Goal: Task Accomplishment & Management: Use online tool/utility

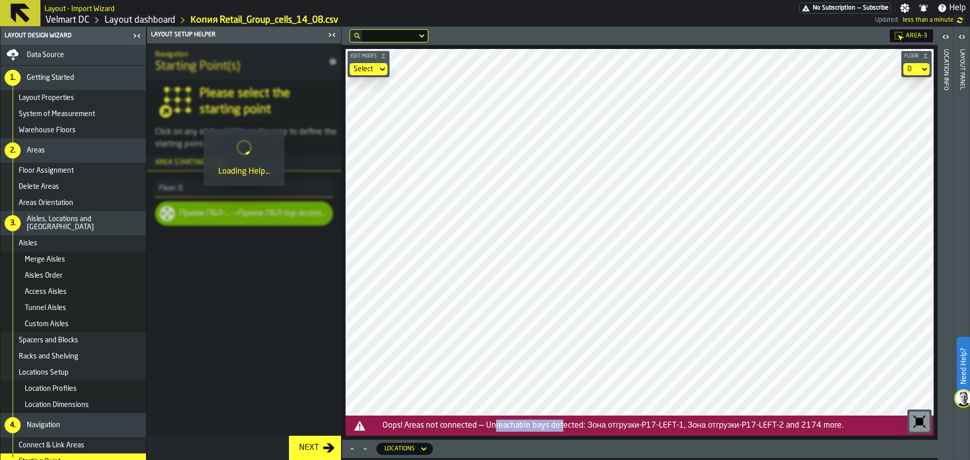
scroll to position [34, 0]
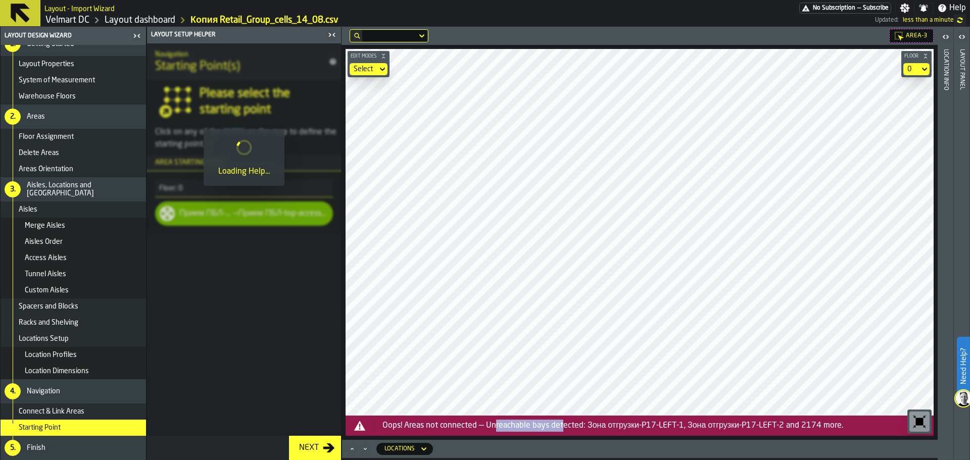
click at [564, 431] on div "Oops! Areas not connected — Unreachable bays detected: Зона отгрузки-P17-LEFT-1…" at bounding box center [654, 426] width 543 height 12
drag, startPoint x: 640, startPoint y: 427, endPoint x: 675, endPoint y: 428, distance: 35.4
click at [675, 428] on div "Oops! Areas not connected — Unreachable bays detected: Зона отгрузки-P17-LEFT-1…" at bounding box center [654, 426] width 543 height 12
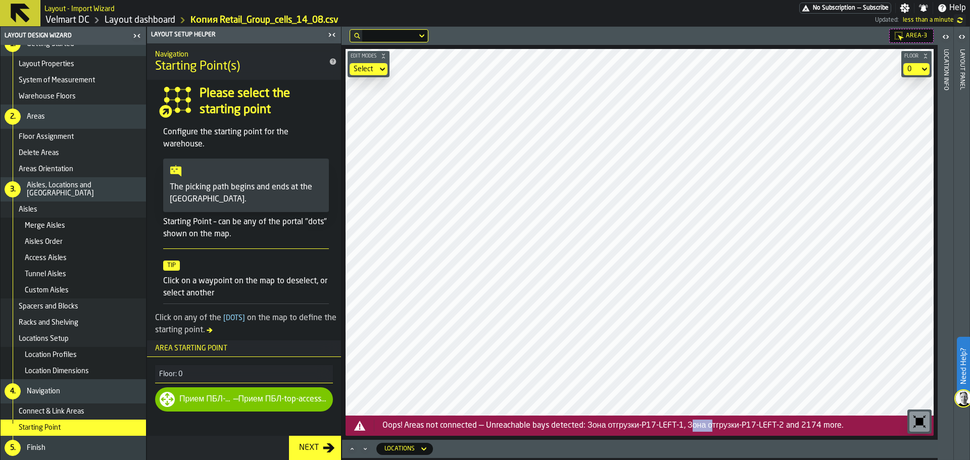
drag, startPoint x: 692, startPoint y: 426, endPoint x: 710, endPoint y: 427, distance: 18.2
click at [710, 427] on div "Oops! Areas not connected — Unreachable bays detected: Зона отгрузки-P17-LEFT-1…" at bounding box center [654, 426] width 543 height 12
click at [69, 228] on div "Merge Aisles" at bounding box center [83, 226] width 117 height 8
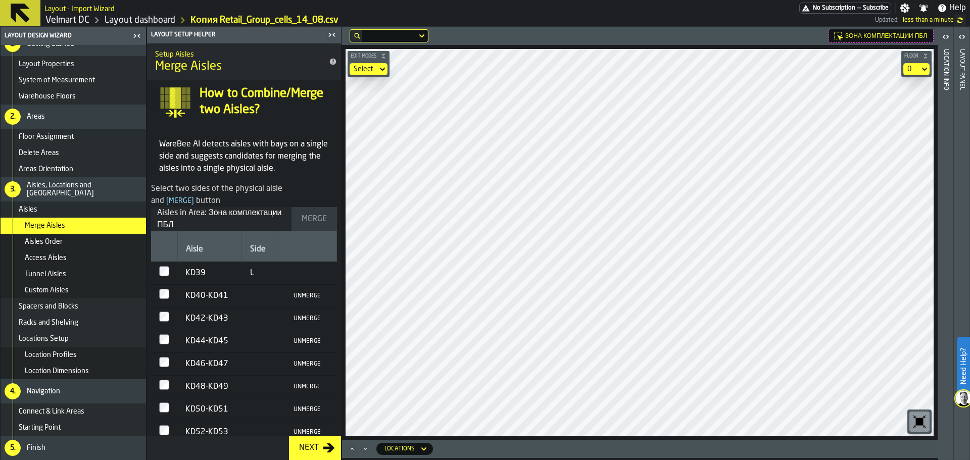
scroll to position [47, 0]
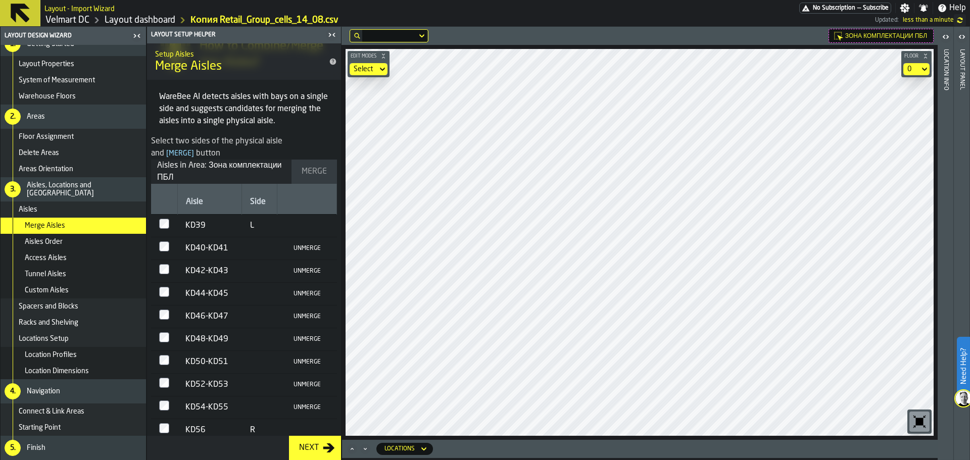
click at [86, 242] on div "Aisles Order" at bounding box center [83, 242] width 117 height 8
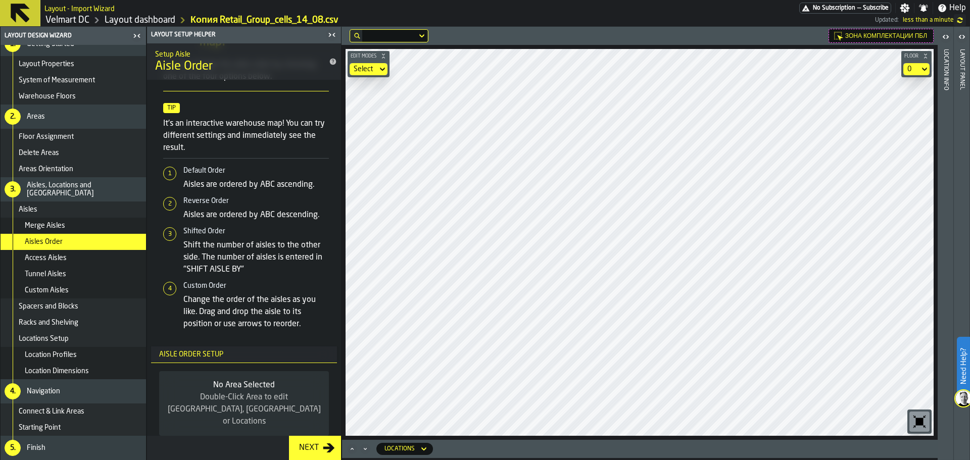
scroll to position [0, 0]
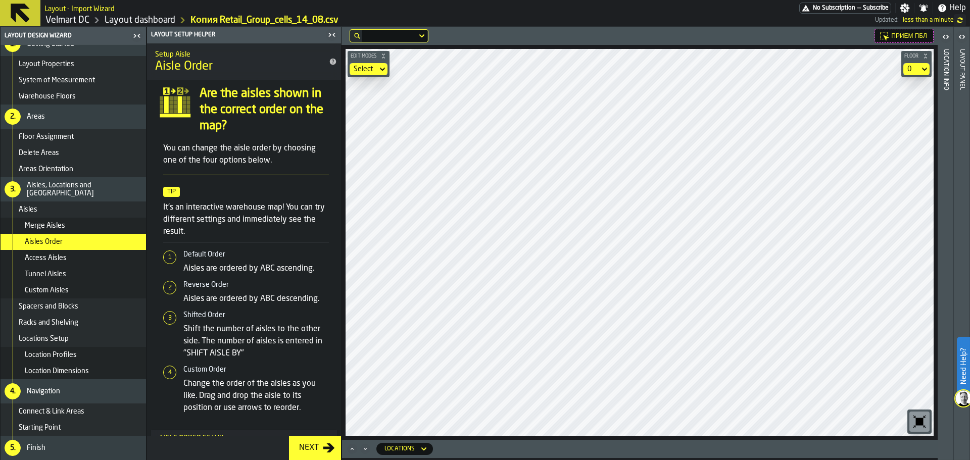
click at [100, 258] on div "Access Aisles" at bounding box center [83, 258] width 117 height 8
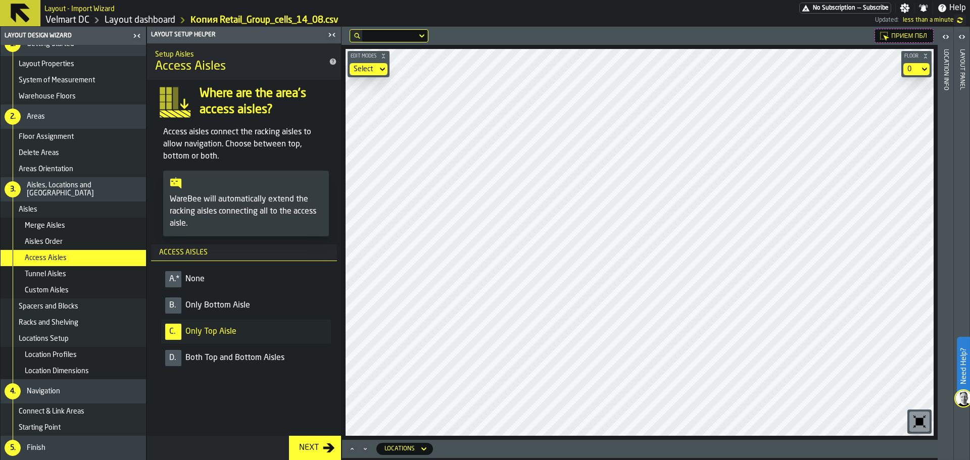
click at [99, 277] on div "Tunnel Aisles" at bounding box center [83, 274] width 117 height 8
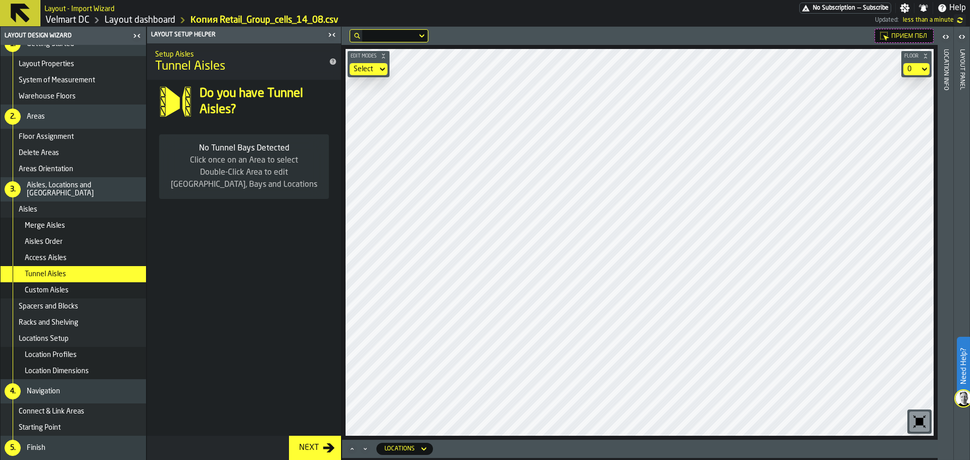
click at [89, 292] on div "Custom Aisles" at bounding box center [83, 291] width 117 height 8
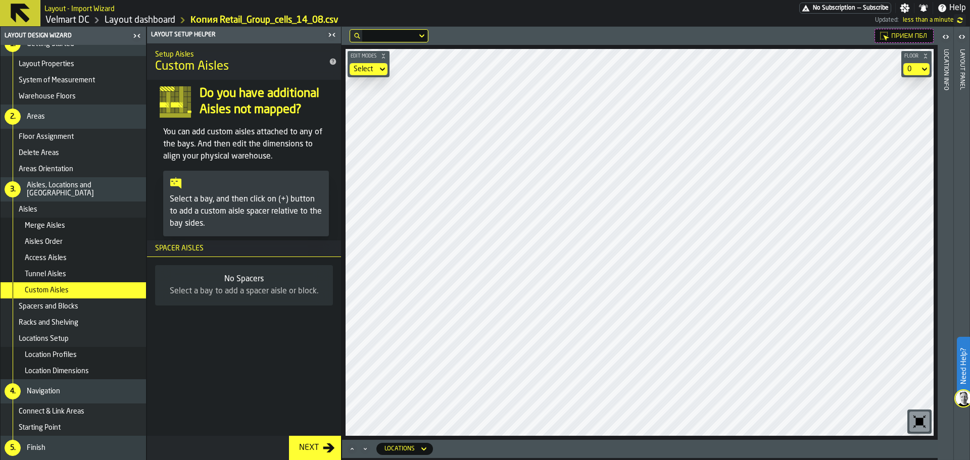
click at [88, 305] on div "Spacers and Blocks" at bounding box center [80, 307] width 123 height 8
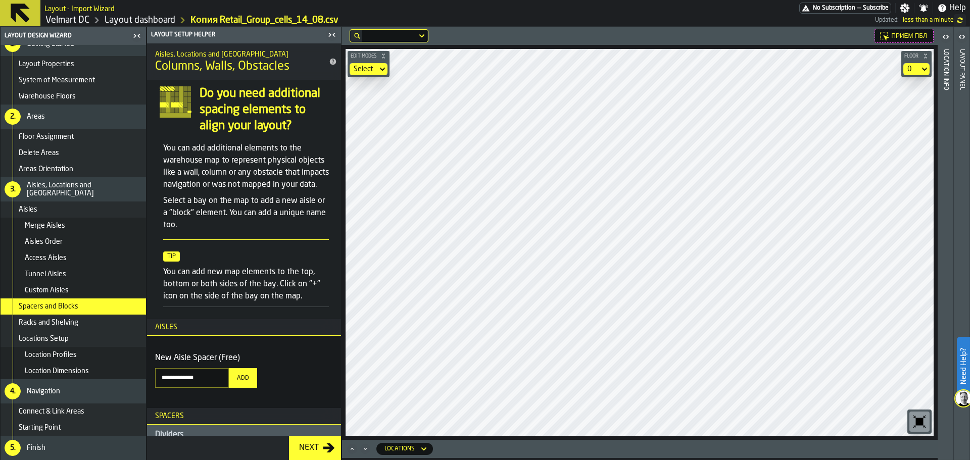
click at [88, 325] on div "Racks and Shelving" at bounding box center [80, 323] width 123 height 8
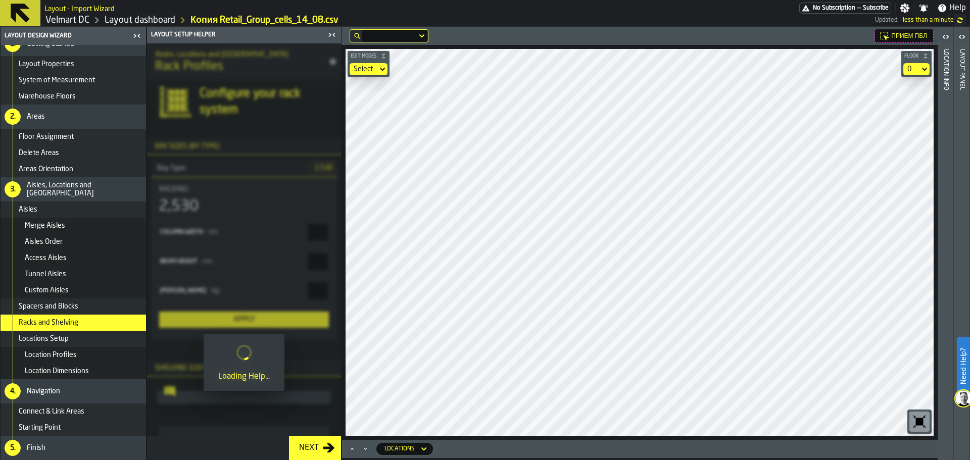
click at [87, 338] on div "Locations Setup" at bounding box center [80, 339] width 123 height 8
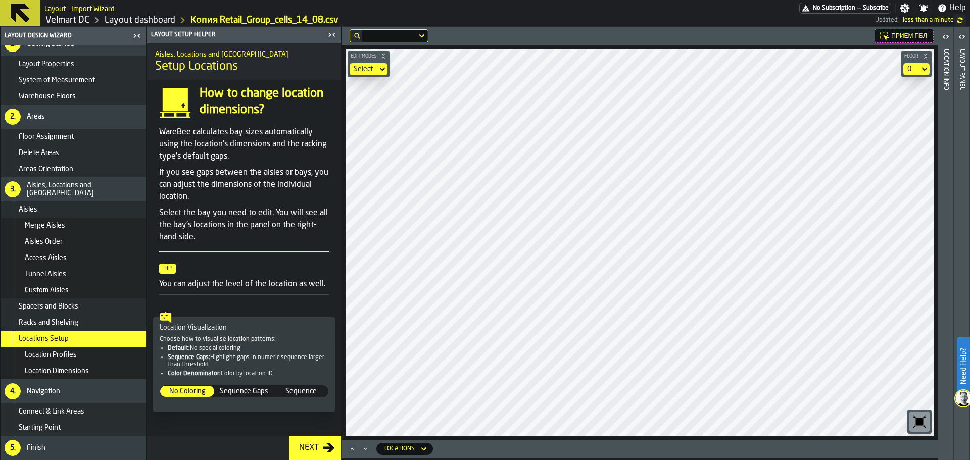
click at [83, 353] on div "Location Profiles" at bounding box center [83, 355] width 117 height 8
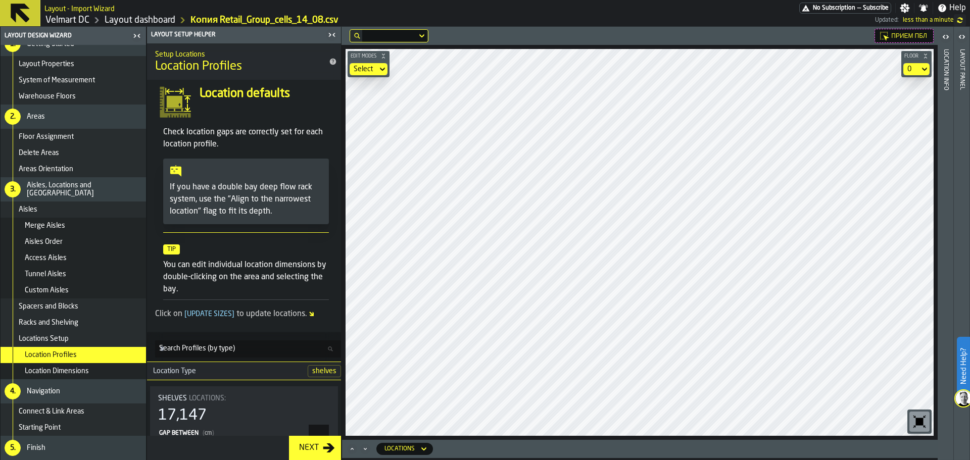
click at [84, 372] on span "Location Dimensions" at bounding box center [57, 371] width 64 height 8
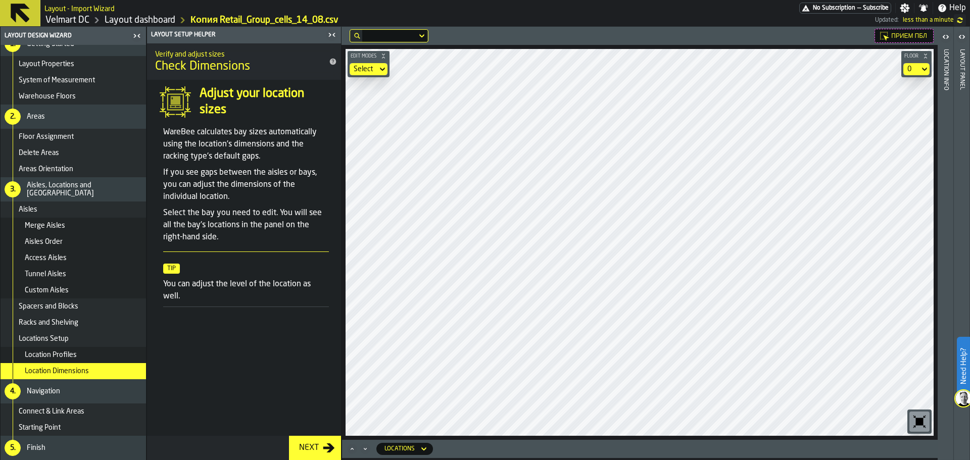
click at [64, 414] on span "Connect & Link Areas" at bounding box center [52, 412] width 66 height 8
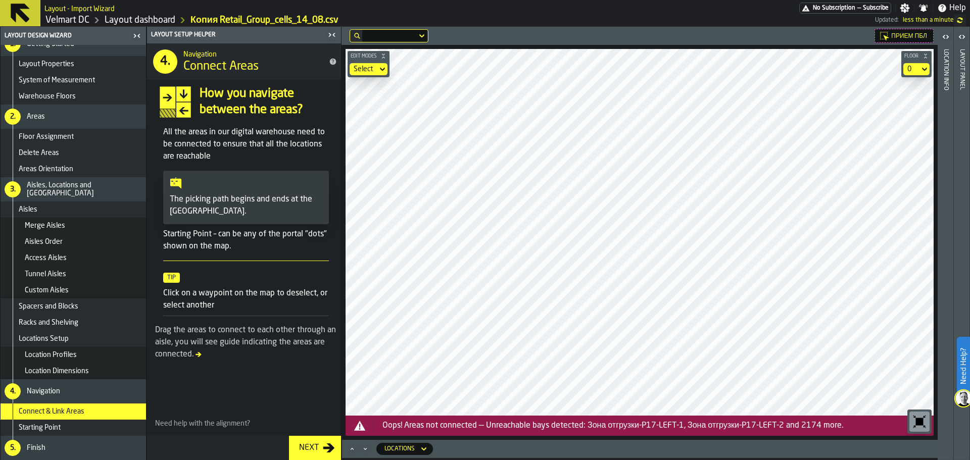
click at [182, 290] on p "Click on a waypoint on the map to deselect, or select another" at bounding box center [246, 300] width 166 height 24
click at [200, 200] on p "The picking path begins and ends at the [GEOGRAPHIC_DATA]." at bounding box center [246, 206] width 153 height 24
click at [254, 196] on p "The picking path begins and ends at the [GEOGRAPHIC_DATA]." at bounding box center [246, 206] width 153 height 24
click at [226, 202] on p "The picking path begins and ends at the [GEOGRAPHIC_DATA]." at bounding box center [246, 206] width 153 height 24
drag, startPoint x: 239, startPoint y: 207, endPoint x: 210, endPoint y: 198, distance: 29.7
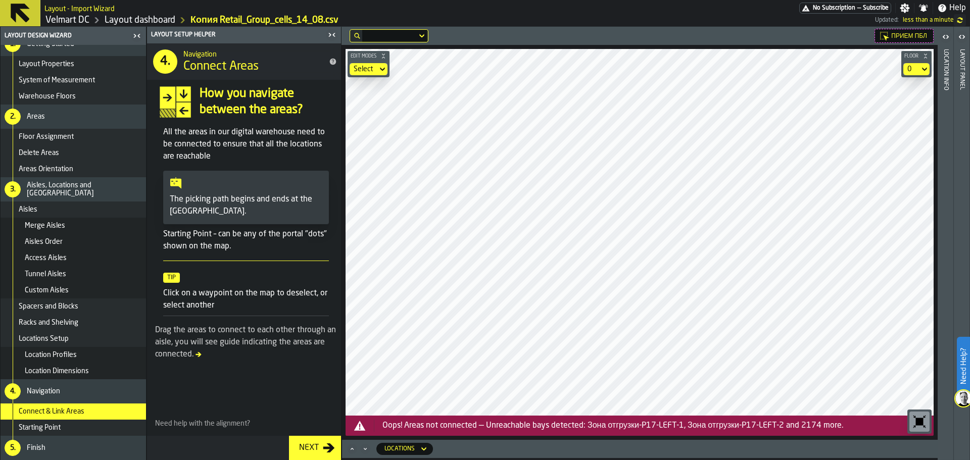
click at [236, 207] on p "The picking path begins and ends at the [GEOGRAPHIC_DATA]." at bounding box center [246, 206] width 153 height 24
drag, startPoint x: 188, startPoint y: 188, endPoint x: 198, endPoint y: 194, distance: 11.1
click at [195, 193] on div "The picking path begins and ends at the [GEOGRAPHIC_DATA]." at bounding box center [246, 198] width 166 height 54
drag, startPoint x: 173, startPoint y: 156, endPoint x: 188, endPoint y: 172, distance: 21.8
click at [187, 170] on article "All the areas in our digital warehouse need to be connected to ensure that all …" at bounding box center [246, 221] width 166 height 190
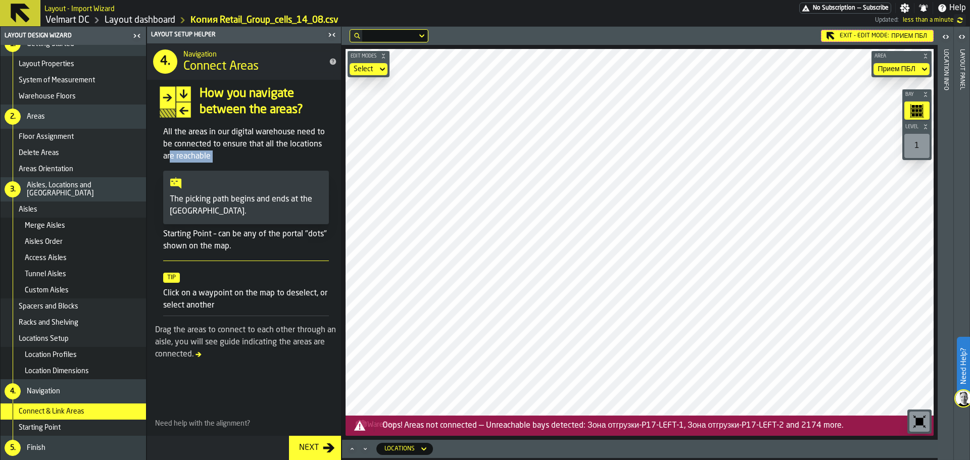
drag, startPoint x: 159, startPoint y: 329, endPoint x: 281, endPoint y: 345, distance: 123.3
click at [319, 336] on div "Drag the areas to connect to each other through an aisle, you will see guide in…" at bounding box center [246, 342] width 182 height 36
drag, startPoint x: 189, startPoint y: 359, endPoint x: 173, endPoint y: 342, distance: 23.9
click at [172, 341] on div "Drag the areas to connect to each other through an aisle, you will see guide in…" at bounding box center [246, 342] width 182 height 36
click at [200, 355] on icon at bounding box center [199, 355] width 6 height 5
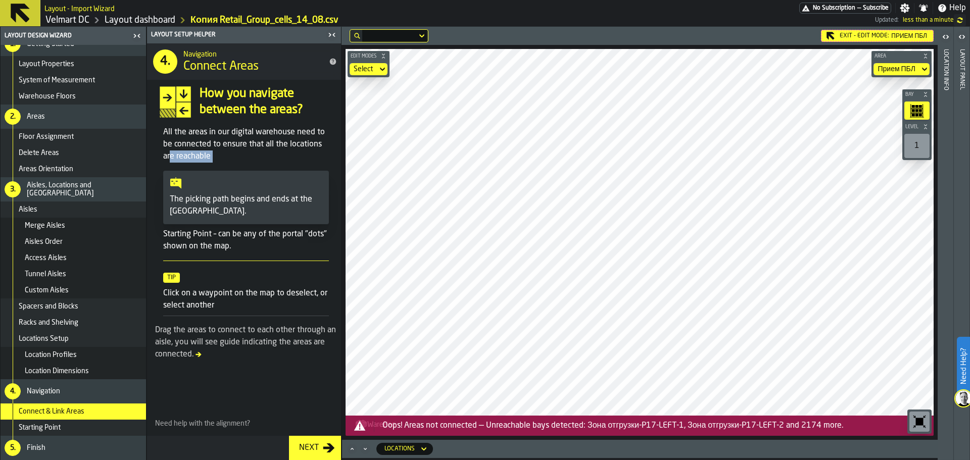
click at [199, 357] on icon at bounding box center [199, 355] width 6 height 6
click at [84, 431] on div "Starting Point" at bounding box center [80, 428] width 123 height 8
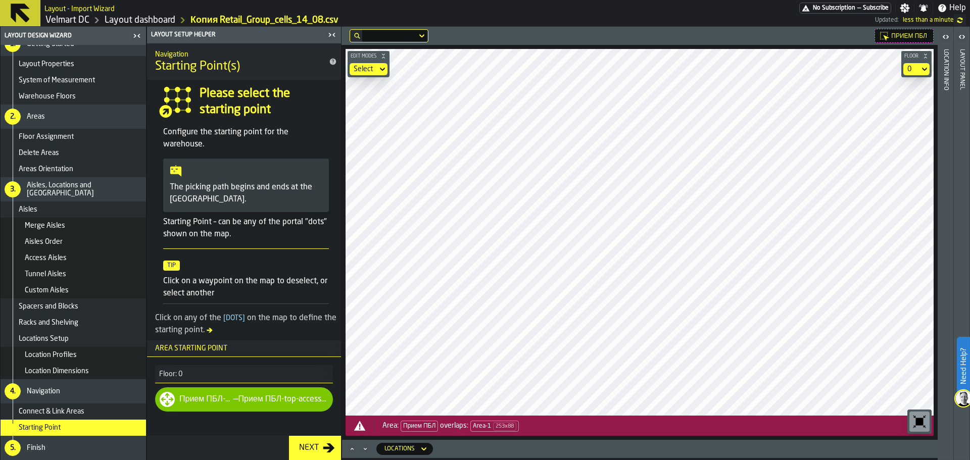
click at [168, 111] on icon "input-question-Please select the starting point" at bounding box center [175, 102] width 32 height 32
click at [265, 133] on p "Configure the starting point for the warehouse." at bounding box center [246, 138] width 166 height 24
click at [180, 142] on p "Configure the starting point for the warehouse." at bounding box center [246, 138] width 166 height 24
click at [167, 399] on icon at bounding box center [167, 399] width 15 height 15
drag, startPoint x: 175, startPoint y: 402, endPoint x: 233, endPoint y: 405, distance: 58.2
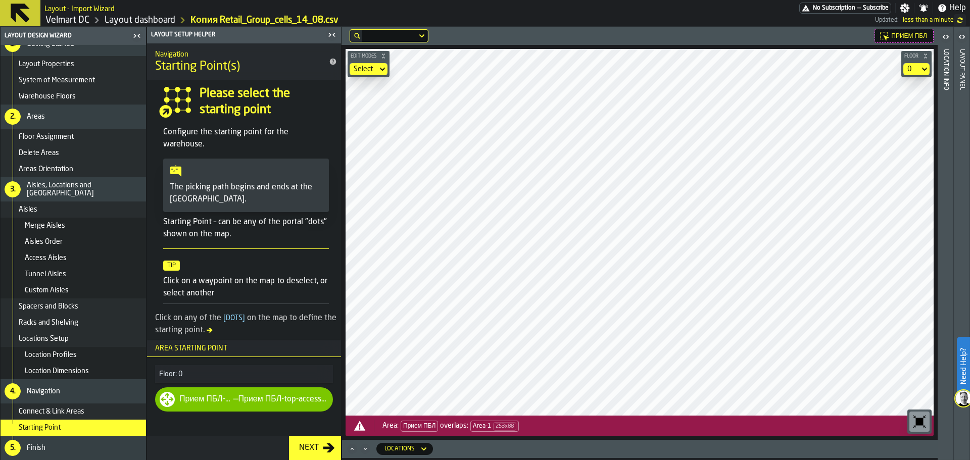
click at [187, 404] on div "Прием ПБЛ-P27 — Прием ПБЛ-top-access-aisle" at bounding box center [244, 400] width 178 height 24
drag, startPoint x: 254, startPoint y: 403, endPoint x: 278, endPoint y: 400, distance: 24.4
click at [254, 403] on div "Прием ПБЛ-top-access-aisle" at bounding box center [284, 400] width 90 height 12
click at [279, 400] on div "Прием ПБЛ-top-access-aisle" at bounding box center [284, 400] width 90 height 12
drag, startPoint x: 266, startPoint y: 400, endPoint x: 283, endPoint y: 401, distance: 17.2
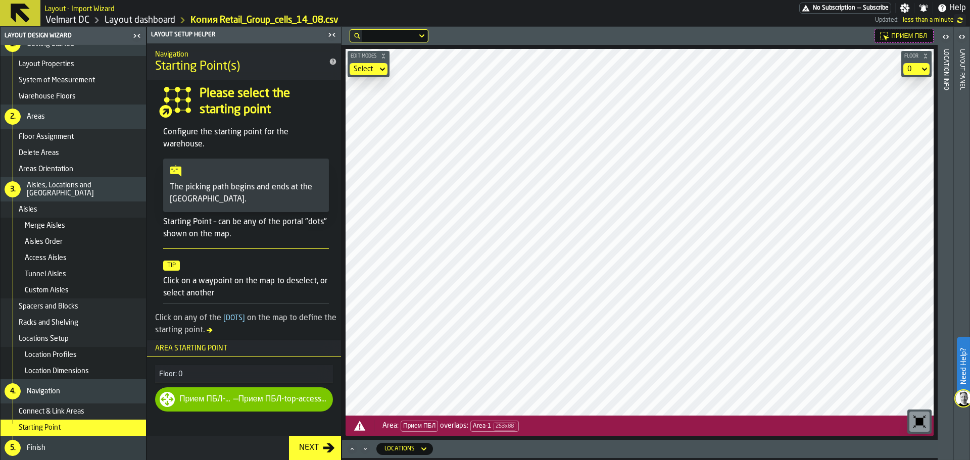
click at [267, 400] on div "Прием ПБЛ-top-access-aisle" at bounding box center [284, 400] width 90 height 12
click at [283, 401] on div "Прием ПБЛ-top-access-aisle" at bounding box center [284, 400] width 90 height 12
drag, startPoint x: 269, startPoint y: 404, endPoint x: 290, endPoint y: 405, distance: 21.2
click at [270, 405] on div "Прием ПБЛ-top-access-aisle" at bounding box center [284, 400] width 90 height 12
drag, startPoint x: 291, startPoint y: 405, endPoint x: 282, endPoint y: 404, distance: 8.6
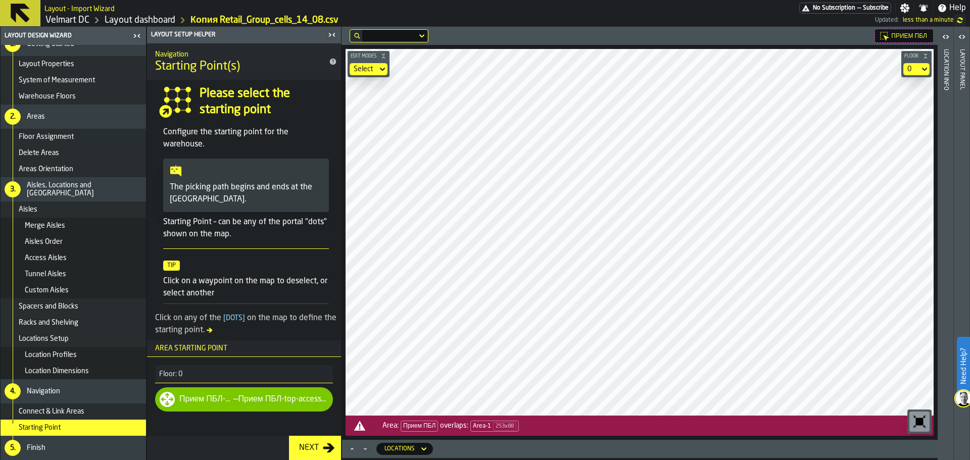
click at [291, 405] on div "Прием ПБЛ-top-access-aisle" at bounding box center [284, 400] width 90 height 12
click at [282, 404] on div "Прием ПБЛ-top-access-aisle" at bounding box center [284, 400] width 90 height 12
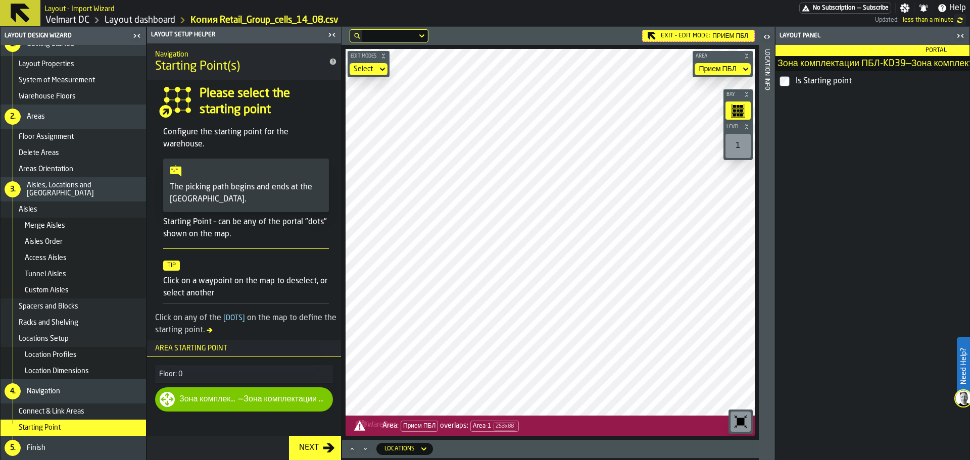
click at [693, 33] on div "Exit - Edit Mode: Прием ПБЛ" at bounding box center [698, 36] width 113 height 12
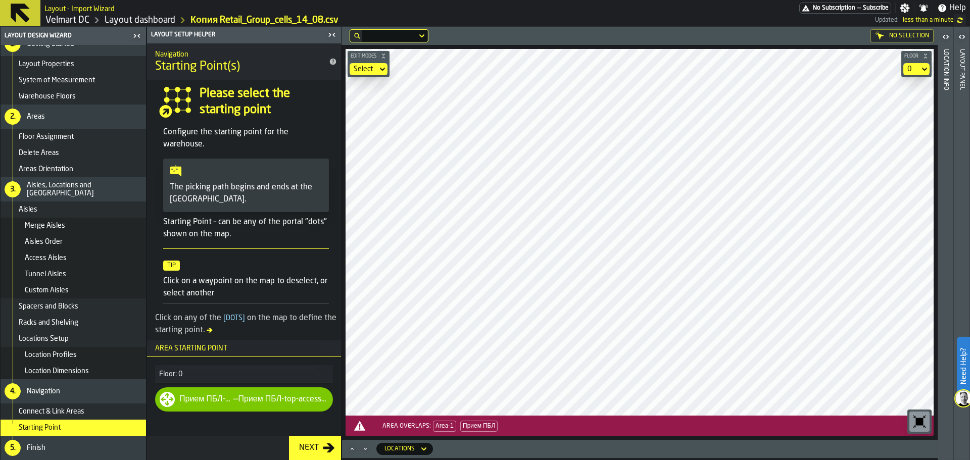
drag, startPoint x: 166, startPoint y: 111, endPoint x: 186, endPoint y: 103, distance: 22.0
click at [184, 105] on icon "input-question-Please select the starting point" at bounding box center [175, 102] width 32 height 32
drag, startPoint x: 186, startPoint y: 100, endPoint x: 188, endPoint y: 106, distance: 6.6
click at [188, 106] on icon "input-question-Please select the starting point" at bounding box center [175, 102] width 32 height 32
drag, startPoint x: 177, startPoint y: 98, endPoint x: 187, endPoint y: 106, distance: 12.6
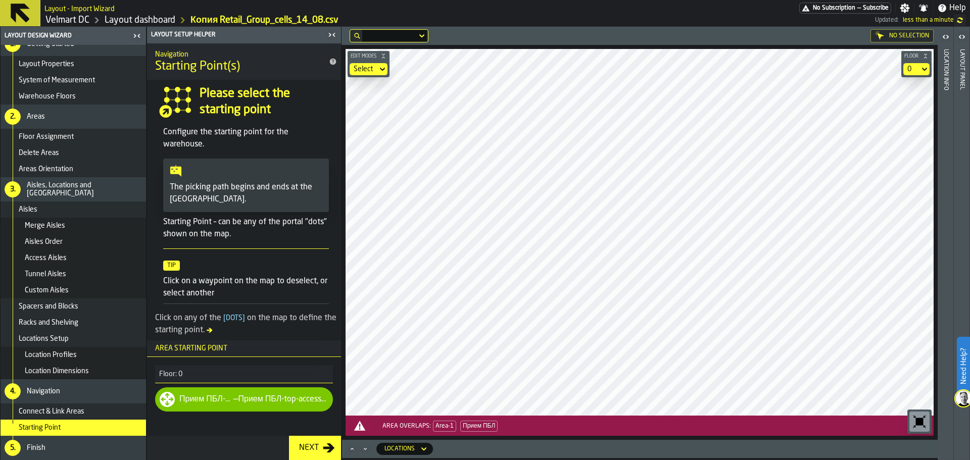
click at [185, 105] on icon "input-question-Please select the starting point" at bounding box center [175, 102] width 32 height 32
click at [251, 396] on div "Прием ПБЛ-P26-RIGHT-after" at bounding box center [282, 400] width 91 height 12
click at [309, 438] on button "Next" at bounding box center [315, 448] width 52 height 24
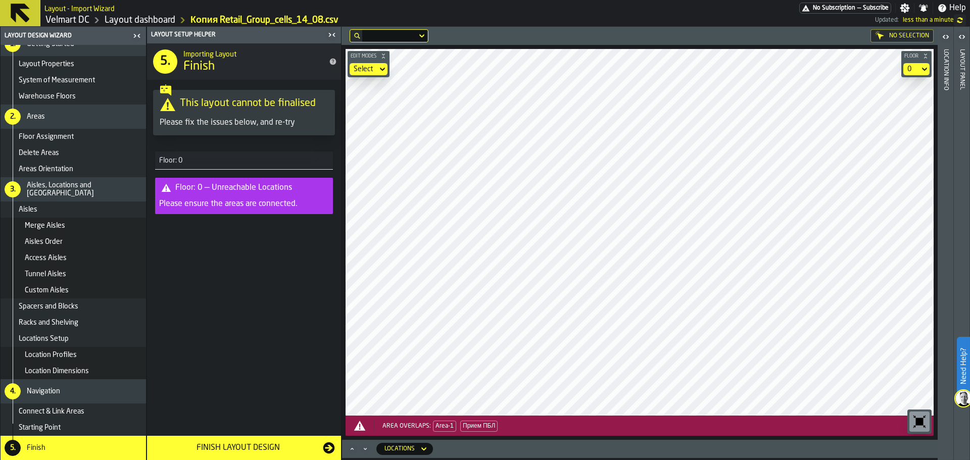
click at [243, 209] on div "Please ensure the areas are connected." at bounding box center [244, 204] width 170 height 12
click at [271, 183] on div "Floor: 0 — Unreachable Locations" at bounding box center [233, 188] width 117 height 12
click at [196, 135] on div "This layout cannot be finalised Please fix the issues below, and re-try" at bounding box center [244, 112] width 182 height 45
click at [228, 104] on div "This layout cannot be finalised" at bounding box center [244, 105] width 169 height 16
drag, startPoint x: 201, startPoint y: 102, endPoint x: 221, endPoint y: 155, distance: 56.8
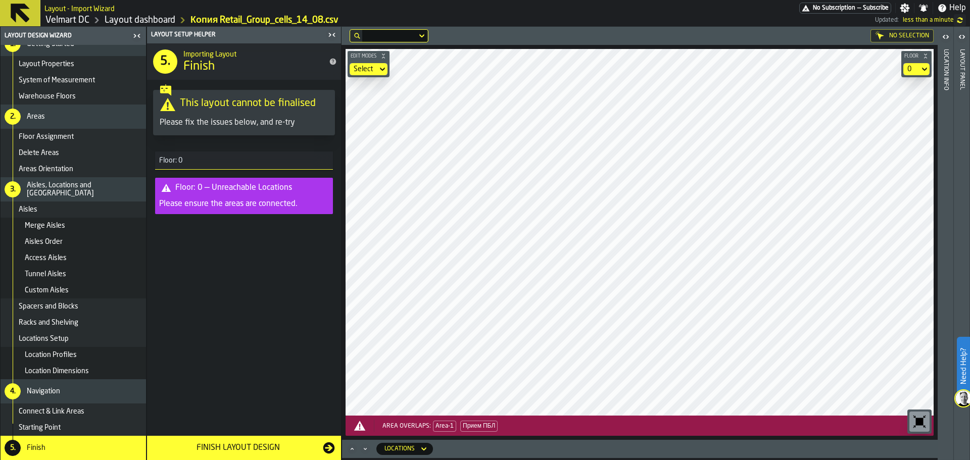
click at [206, 114] on div "This layout cannot be finalised Please fix the issues below, and re-try" at bounding box center [244, 113] width 169 height 32
click at [230, 451] on div "Finish Layout Design" at bounding box center [238, 448] width 170 height 12
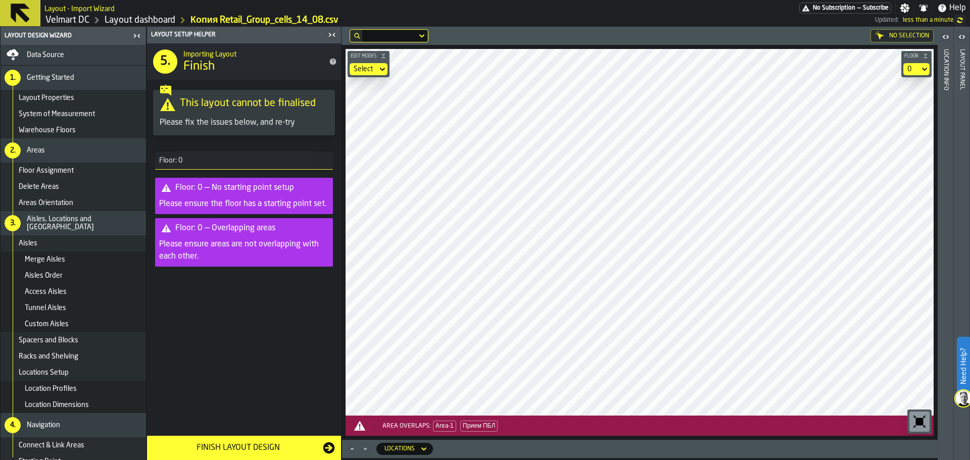
scroll to position [34, 0]
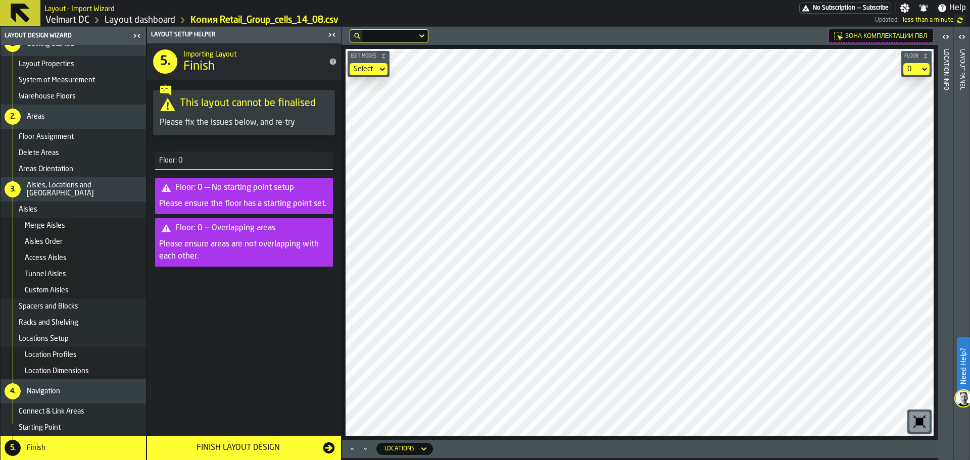
click at [269, 198] on div "Please ensure the floor has a starting point set." at bounding box center [244, 204] width 170 height 12
click at [78, 425] on div "Starting Point" at bounding box center [80, 428] width 123 height 8
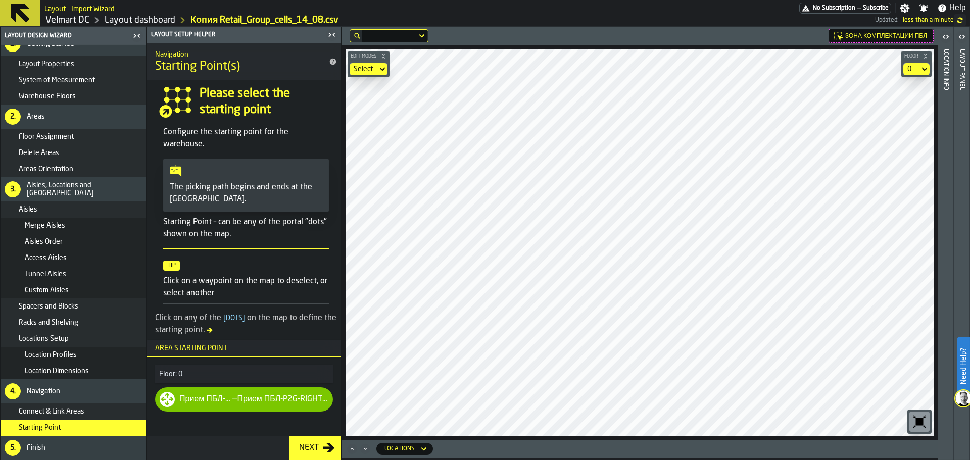
click at [255, 403] on div "Прием ПБЛ-P26-RIGHT-after" at bounding box center [282, 400] width 91 height 12
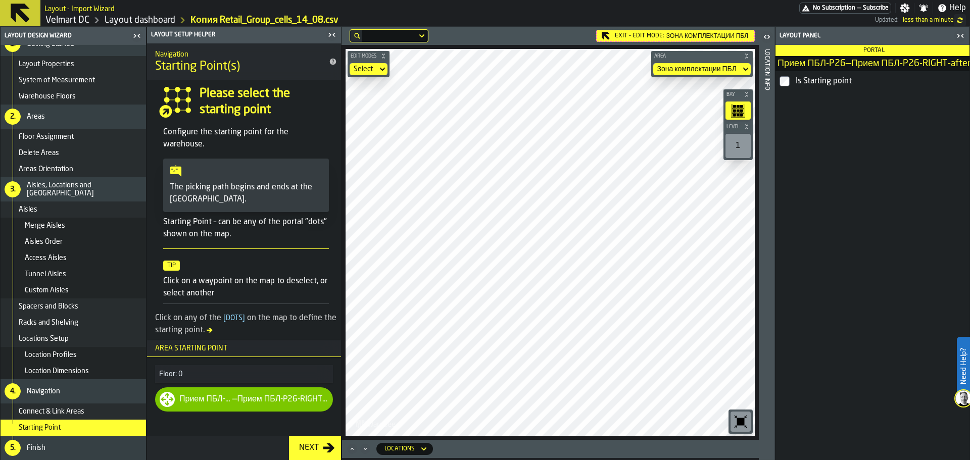
click at [663, 37] on div "Exit - Edit Mode: Зона комплектации ПБЛ" at bounding box center [675, 36] width 159 height 12
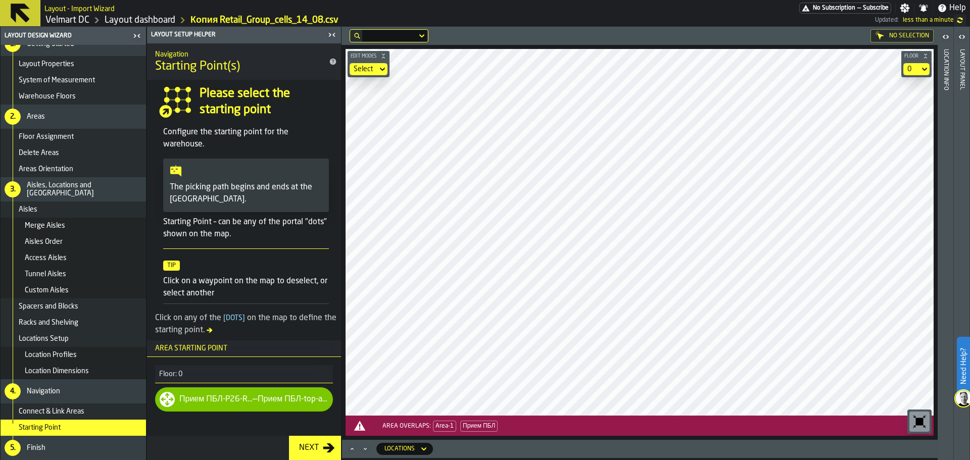
click at [333, 257] on main "Layout Design Wizard Data Source 1. Getting Started Layout Properties System of…" at bounding box center [485, 244] width 970 height 434
click at [67, 412] on span "Connect & Link Areas" at bounding box center [52, 412] width 66 height 8
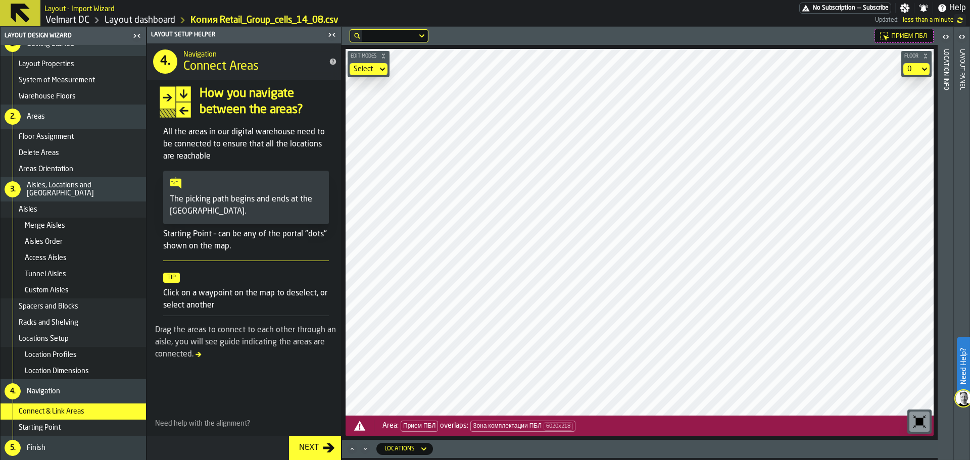
click at [419, 448] on icon at bounding box center [424, 449] width 10 height 12
click at [351, 450] on icon "Maximize" at bounding box center [352, 449] width 10 height 10
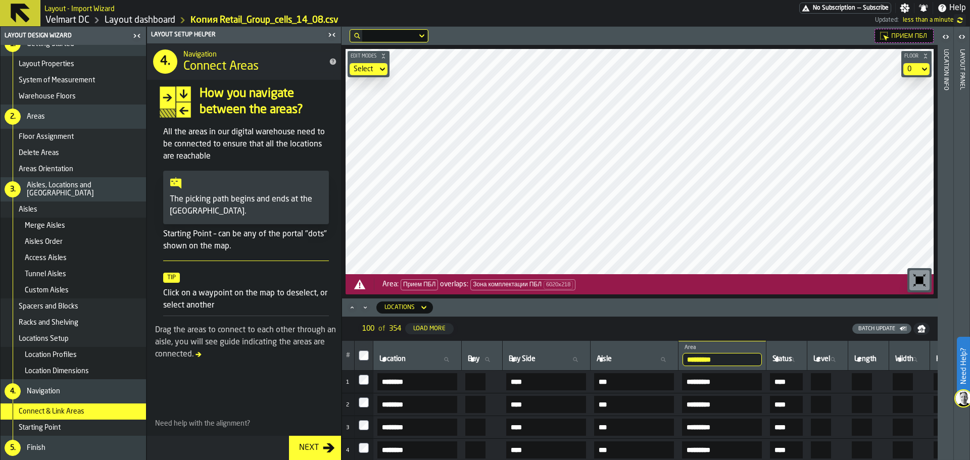
click at [353, 312] on icon "Maximize" at bounding box center [352, 308] width 10 height 10
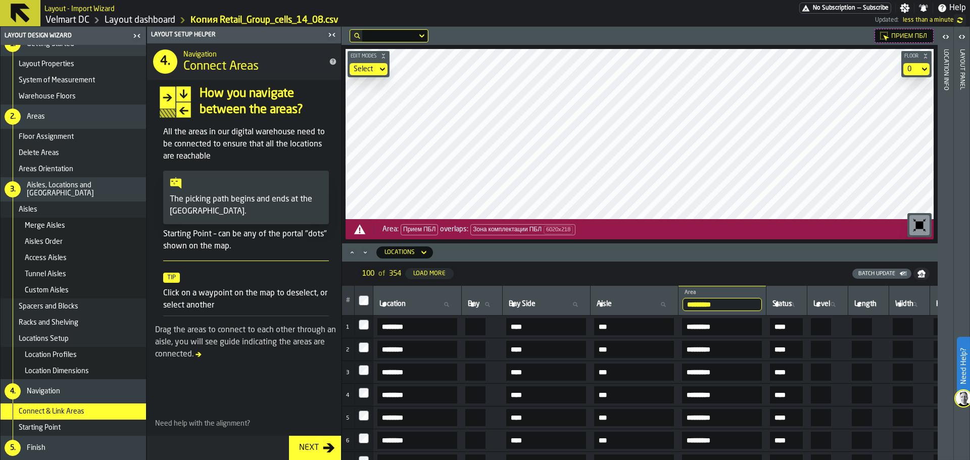
click at [942, 39] on icon "button-toggle-Open" at bounding box center [946, 37] width 12 height 12
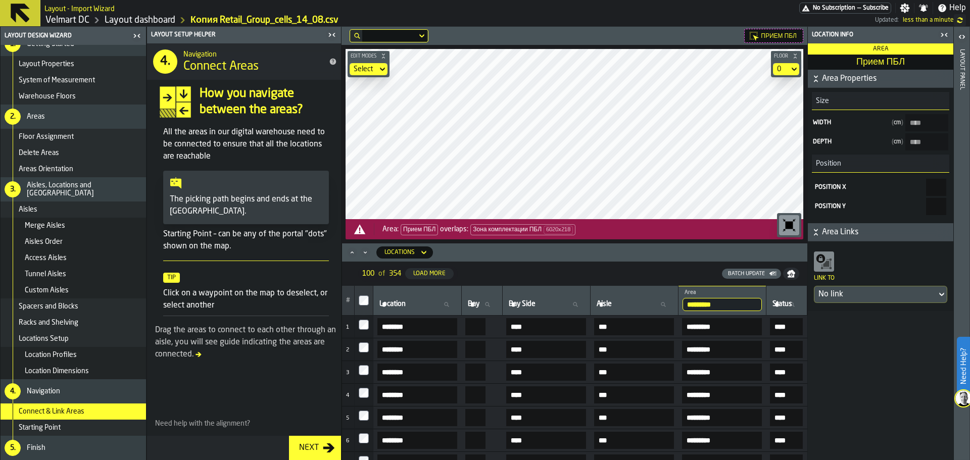
click at [942, 39] on icon "button-toggle-Close me" at bounding box center [944, 35] width 12 height 12
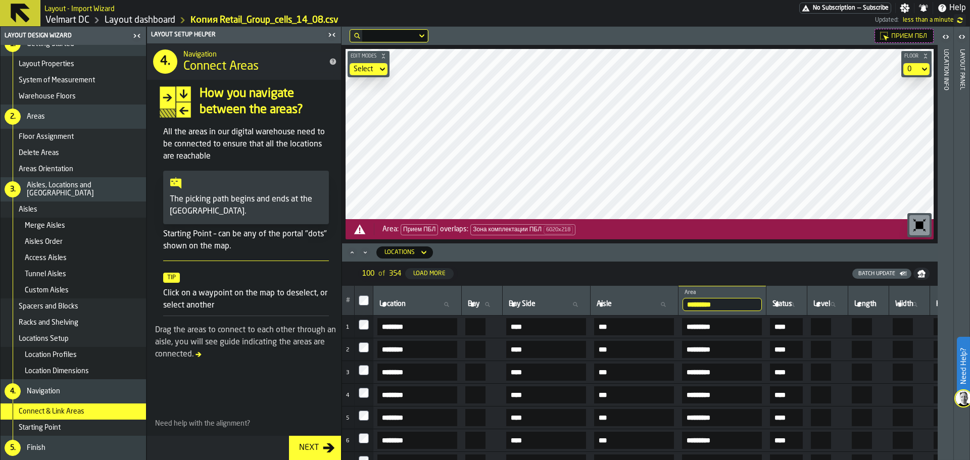
click at [959, 37] on icon "button-toggle-Open" at bounding box center [962, 37] width 12 height 12
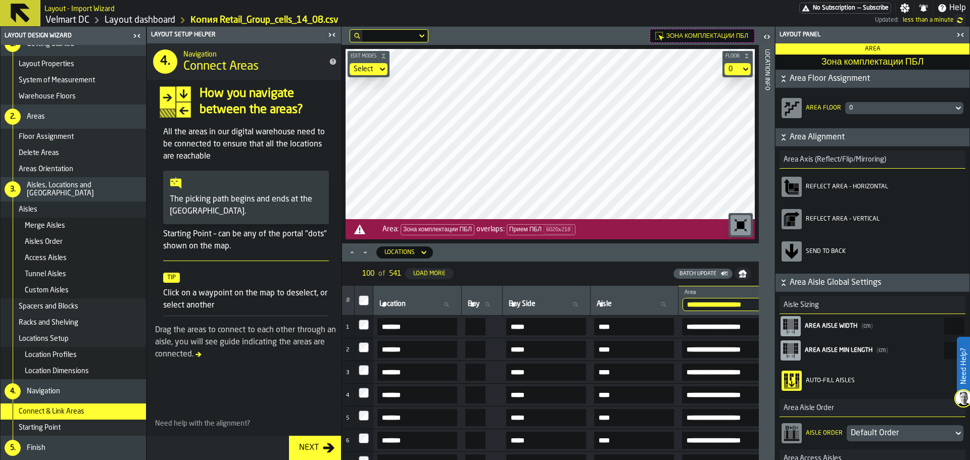
click at [350, 254] on icon "Maximize" at bounding box center [352, 253] width 10 height 10
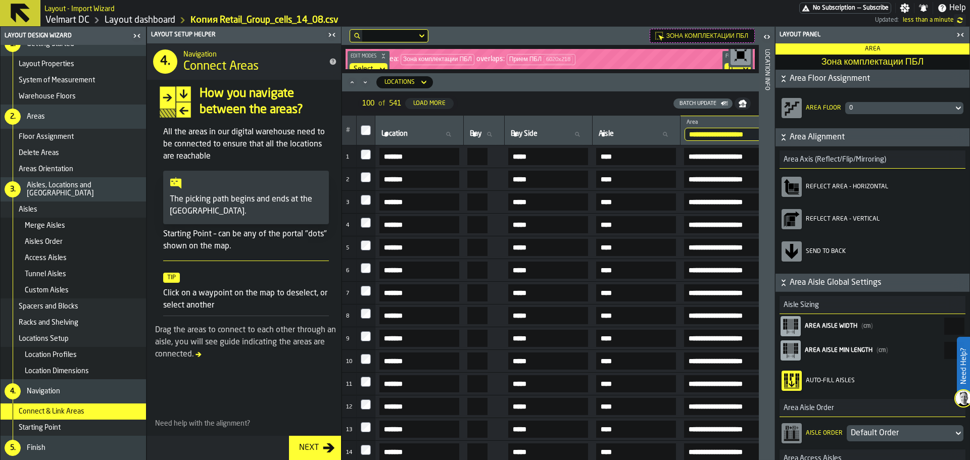
click at [366, 82] on icon "Minimize" at bounding box center [365, 82] width 3 height 2
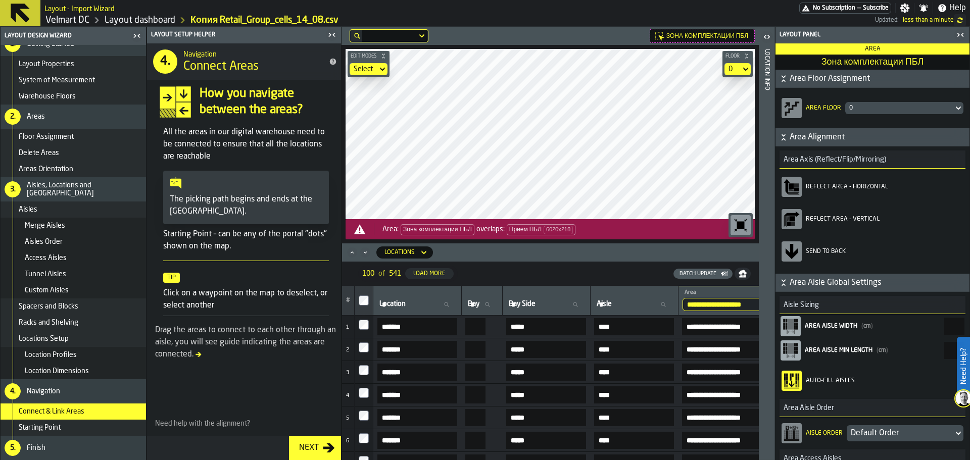
click at [368, 252] on icon "Minimize" at bounding box center [365, 253] width 10 height 10
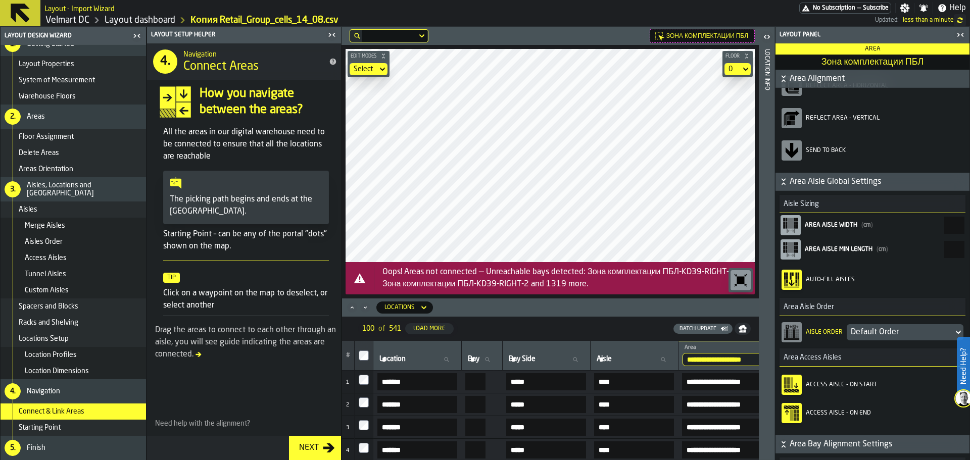
scroll to position [229, 0]
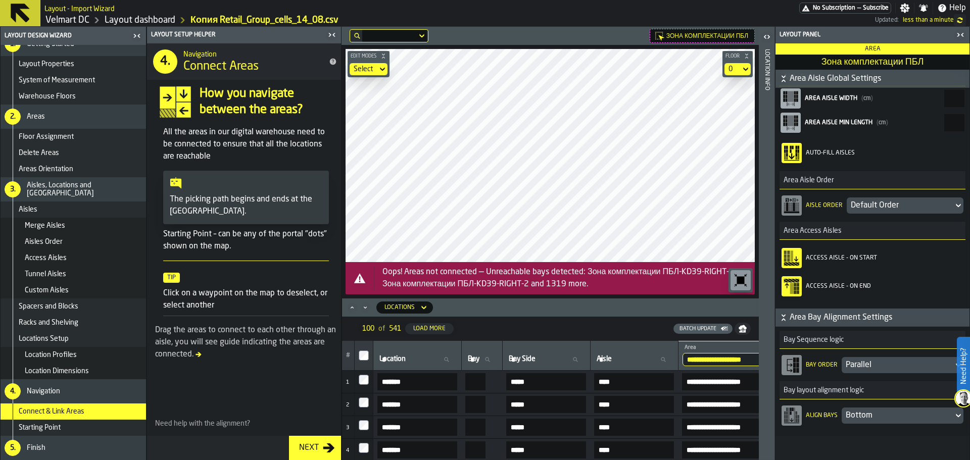
click at [796, 261] on icon "button-toolbar-Access Aisle - On Start" at bounding box center [796, 259] width 4 height 5
click at [794, 293] on icon "button-toolbar-Access Aisle - On End" at bounding box center [792, 286] width 16 height 16
click at [801, 283] on div "button-toolbar-Access Aisle - On End" at bounding box center [792, 286] width 20 height 20
click at [798, 261] on icon "button-toolbar-Access Aisle - On Start" at bounding box center [796, 259] width 4 height 5
click at [366, 311] on icon "Minimize" at bounding box center [365, 308] width 10 height 10
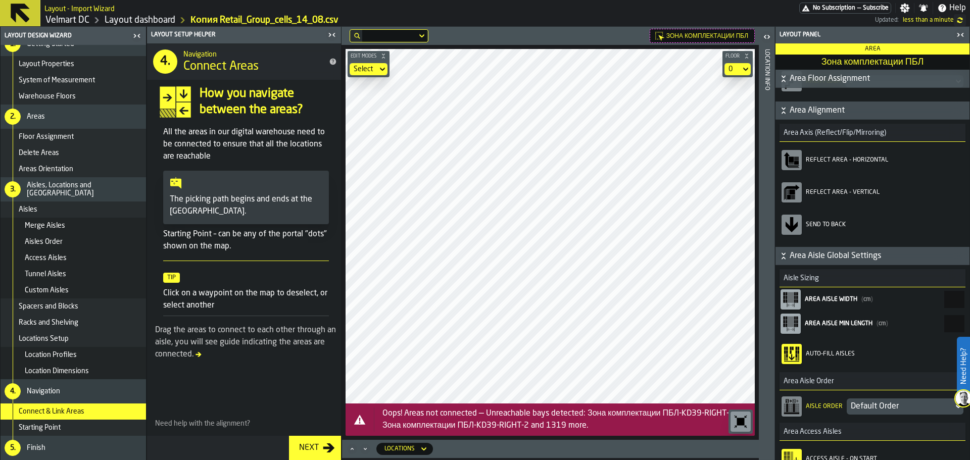
scroll to position [0, 0]
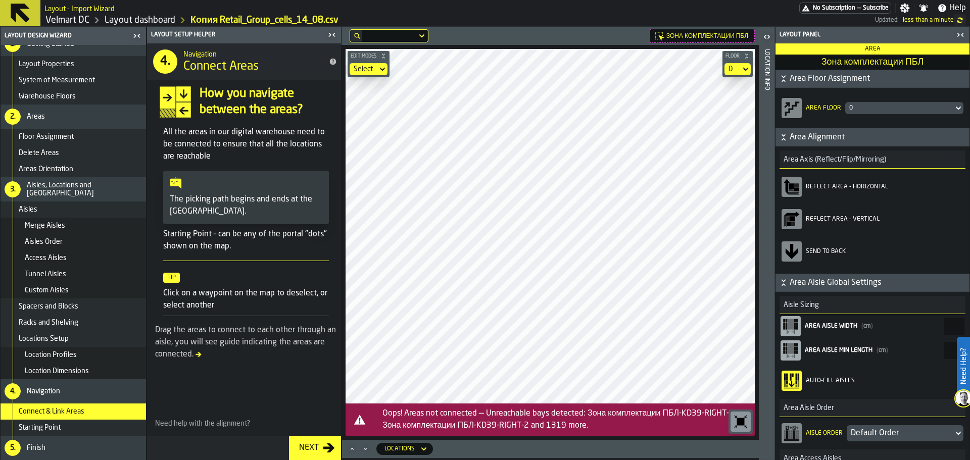
click at [882, 112] on div "0" at bounding box center [899, 108] width 100 height 7
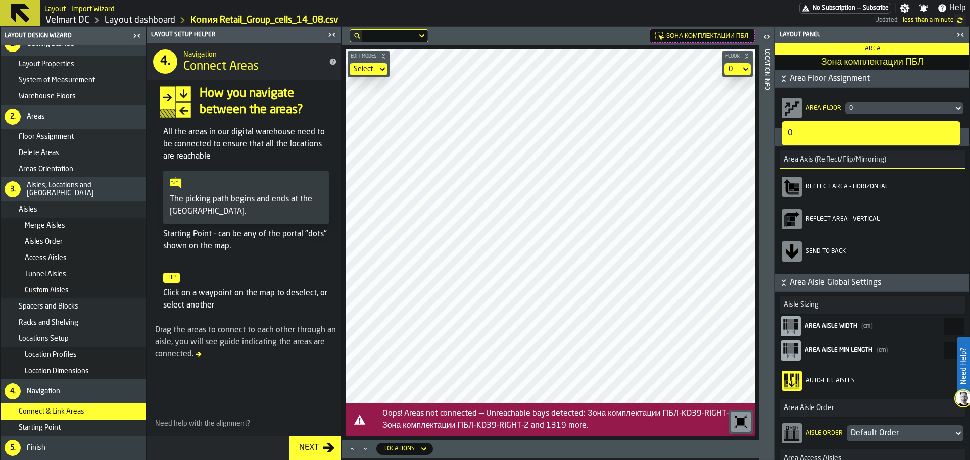
click at [882, 111] on div "0" at bounding box center [899, 108] width 100 height 7
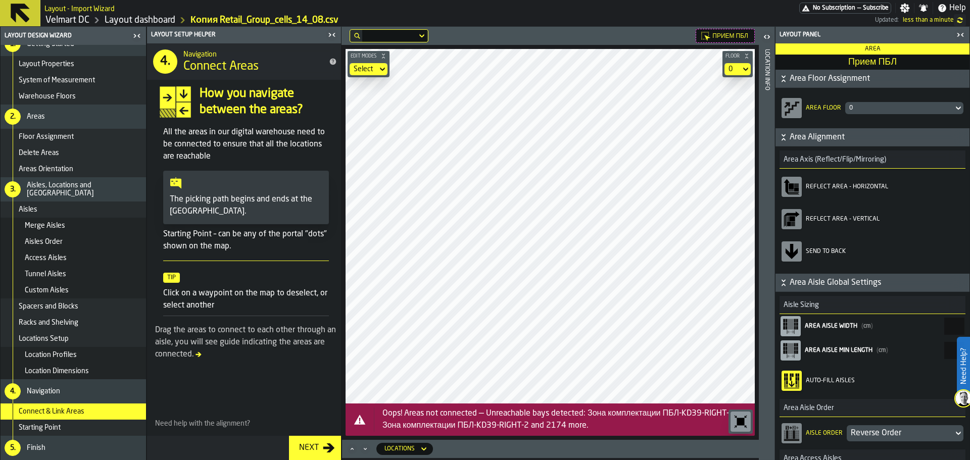
click at [530, 426] on div "Edit Modes Select Floor 0 Oops! Areas not connected — Unreachable bays detected…" at bounding box center [550, 242] width 417 height 395
click at [963, 372] on label "Need Help?" at bounding box center [963, 366] width 11 height 57
click at [946, 441] on icon at bounding box center [947, 437] width 12 height 12
click at [950, 441] on polygon at bounding box center [947, 438] width 10 height 10
click at [61, 428] on span "Starting Point" at bounding box center [40, 428] width 42 height 8
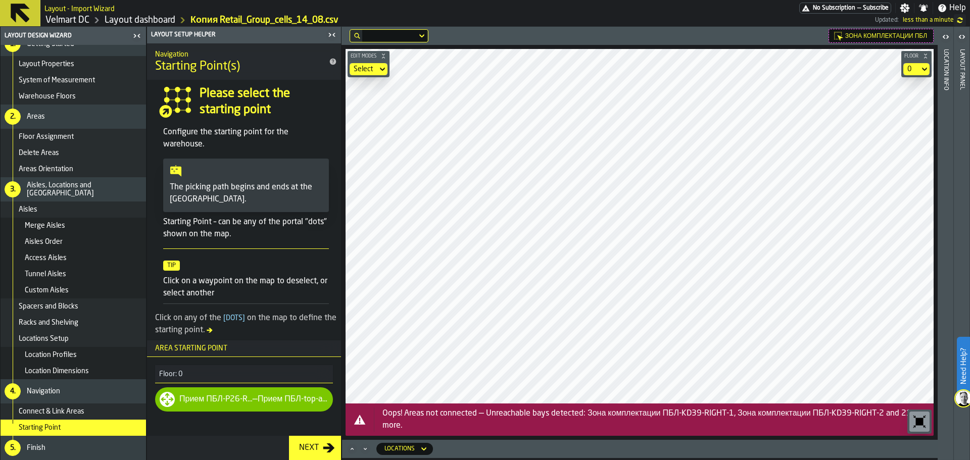
click at [268, 406] on div "Прием ПБЛ-P26-RIGHT-after — Прием ПБЛ-top-access-aisle" at bounding box center [244, 400] width 178 height 24
drag, startPoint x: 239, startPoint y: 401, endPoint x: 187, endPoint y: 404, distance: 52.1
click at [226, 400] on div "Прием ПБЛ-P26-RIGHT-after" at bounding box center [215, 400] width 73 height 12
click at [160, 404] on icon at bounding box center [167, 400] width 16 height 16
click at [161, 400] on icon at bounding box center [167, 400] width 16 height 16
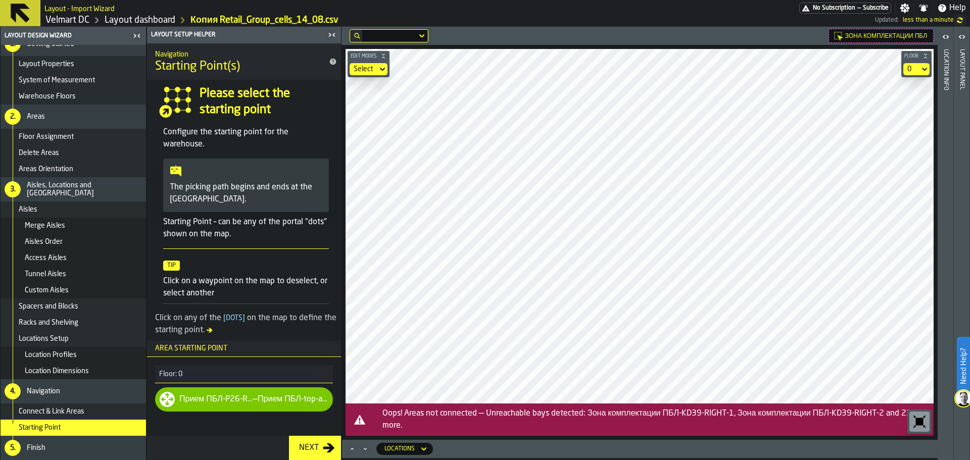
click at [185, 400] on div "Прием ПБЛ-P26-RIGHT-after" at bounding box center [215, 400] width 73 height 12
drag, startPoint x: 176, startPoint y: 401, endPoint x: 200, endPoint y: 401, distance: 23.2
click at [187, 401] on div "Прием ПБЛ-P26-RIGHT-after — Прием ПБЛ-top-access-aisle" at bounding box center [244, 400] width 178 height 24
click at [200, 401] on div "Прием ПБЛ-P26-RIGHT-after" at bounding box center [215, 400] width 73 height 12
click at [211, 403] on div "Прием ПБЛ-P26-RIGHT-after" at bounding box center [215, 400] width 73 height 12
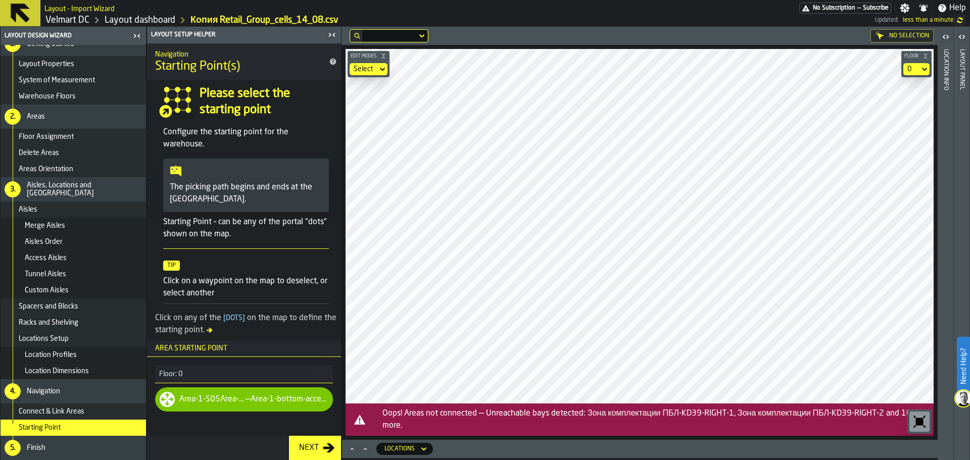
click at [222, 168] on span at bounding box center [246, 171] width 153 height 12
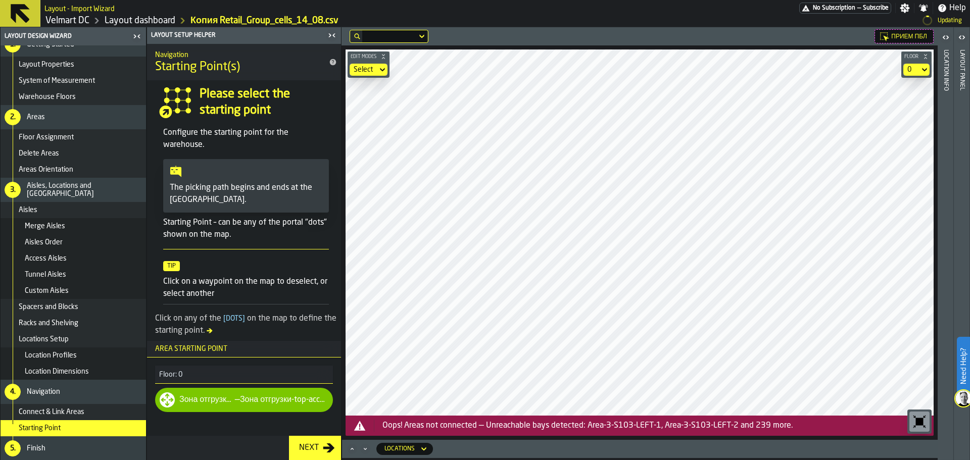
click at [552, 441] on div "Прием ПБЛ Edit Modes Select Floor 0 Oops! Areas not connected — Unreachable bay…" at bounding box center [640, 243] width 596 height 433
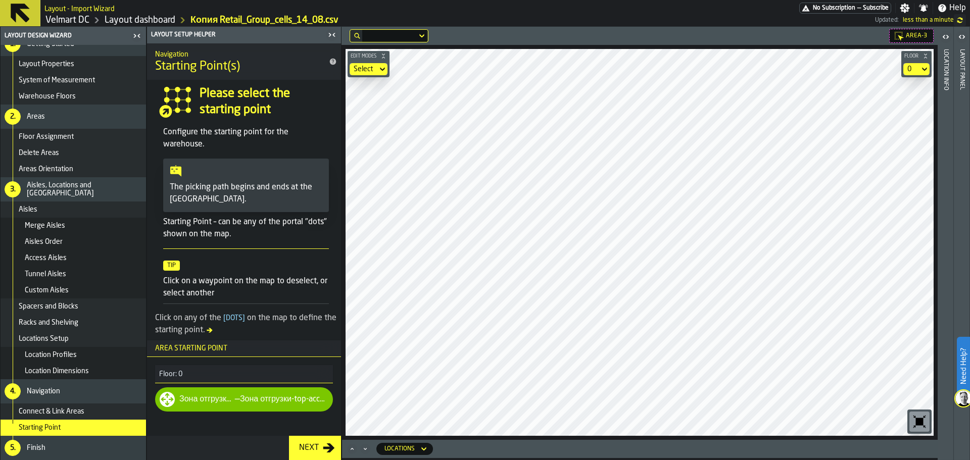
click at [309, 454] on div "Next" at bounding box center [309, 448] width 28 height 12
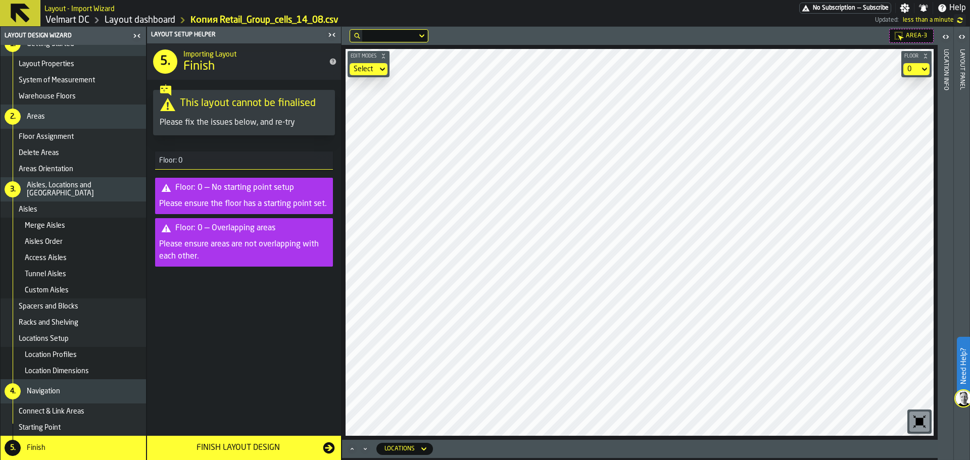
click at [53, 428] on span "Starting Point" at bounding box center [40, 428] width 42 height 8
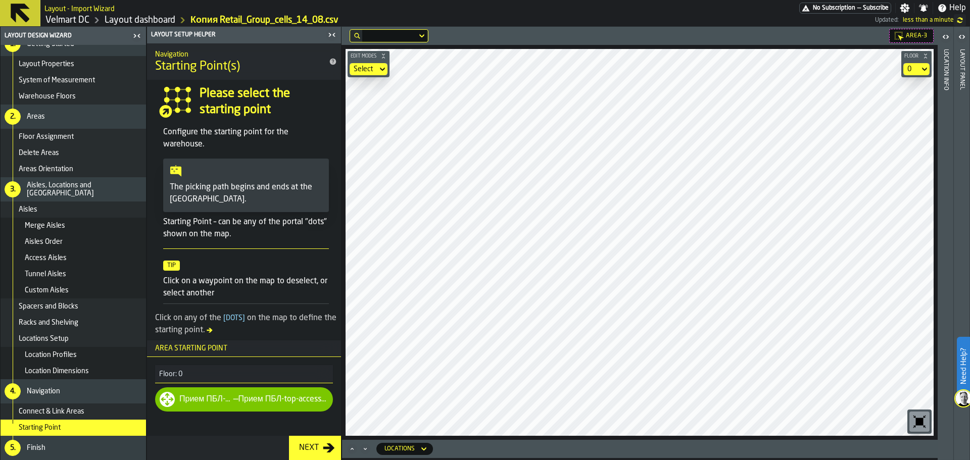
click at [302, 446] on div "Next" at bounding box center [309, 448] width 28 height 12
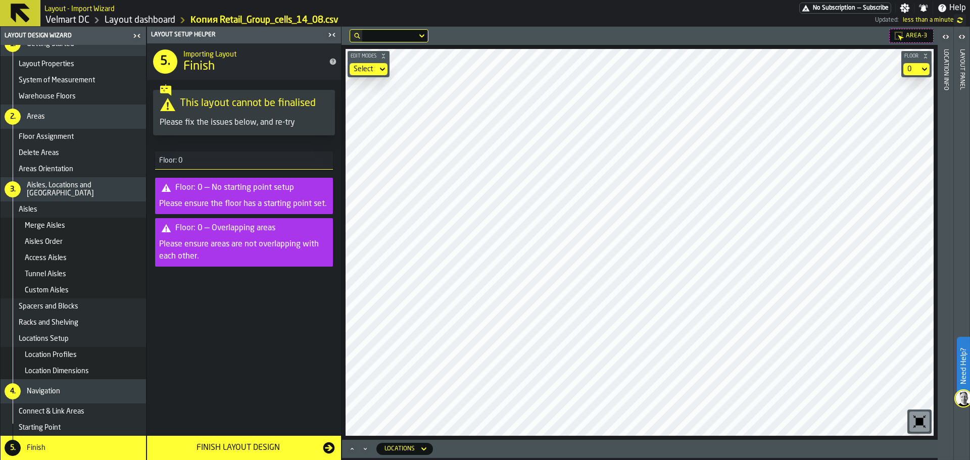
click at [240, 448] on div "Finish Layout Design" at bounding box center [238, 448] width 170 height 12
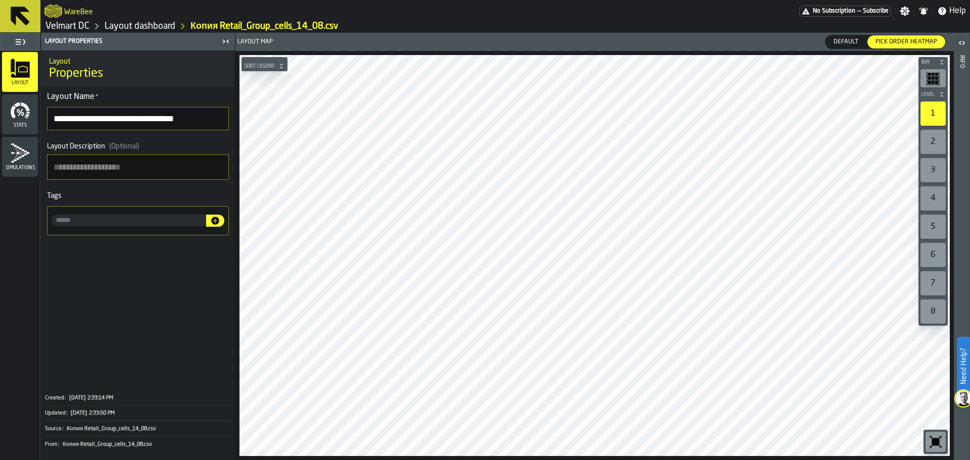
click at [928, 145] on div "2" at bounding box center [933, 142] width 25 height 24
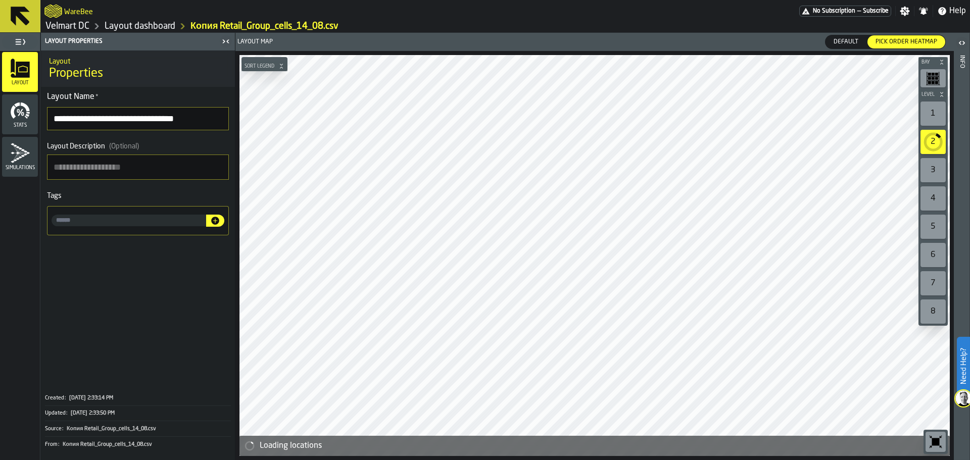
click at [932, 170] on div "3" at bounding box center [933, 170] width 25 height 24
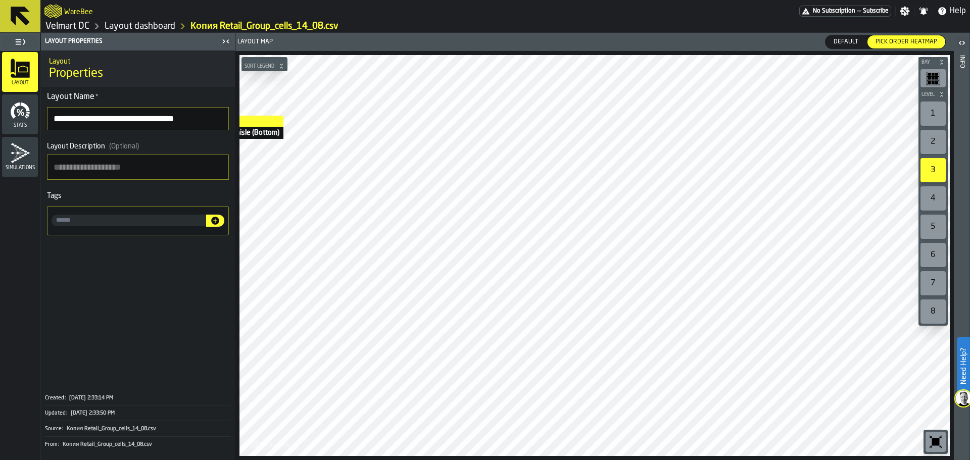
click at [163, 88] on main "**********" at bounding box center [485, 246] width 970 height 427
click at [840, 43] on span "Default" at bounding box center [846, 41] width 33 height 9
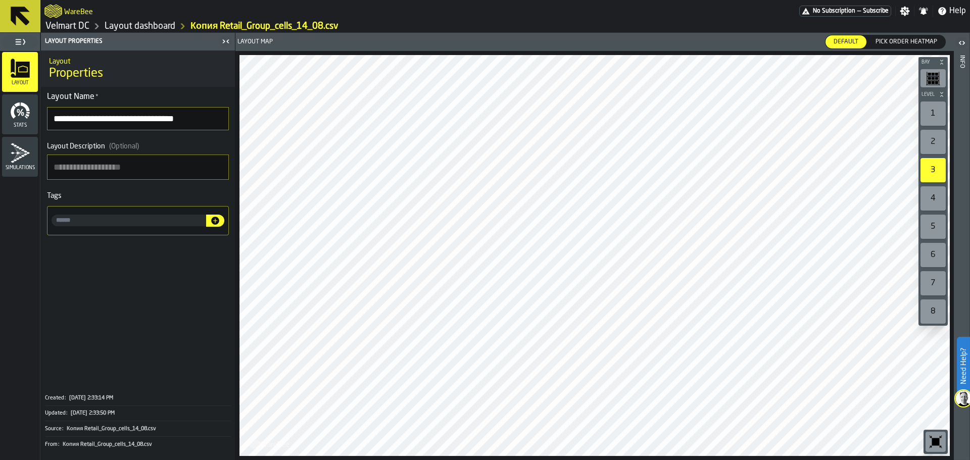
click at [145, 28] on link "Layout dashboard" at bounding box center [140, 26] width 71 height 11
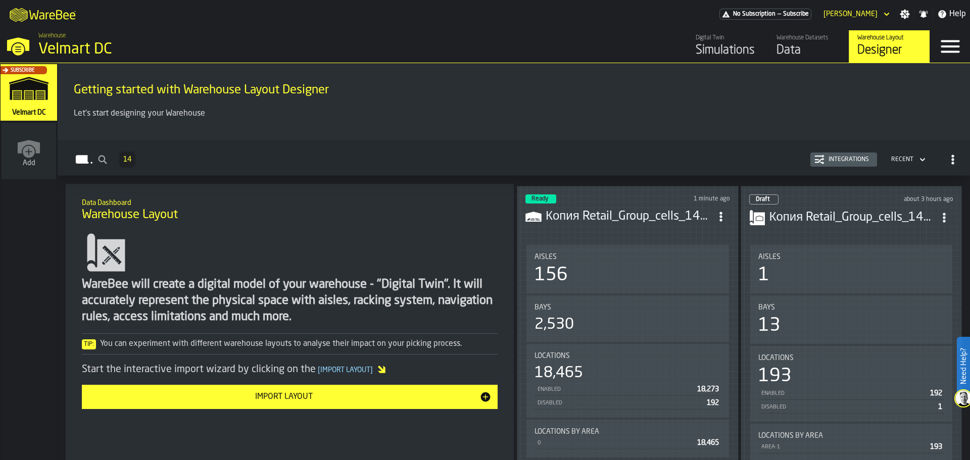
scroll to position [51, 0]
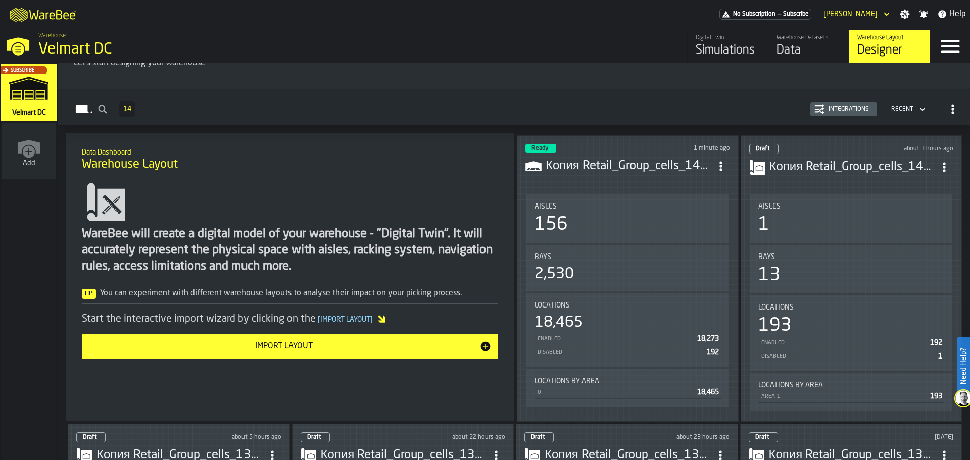
click at [943, 169] on circle "ItemListCard-DashboardItemContainer" at bounding box center [944, 170] width 3 height 3
click at [920, 209] on div "Delete" at bounding box center [921, 211] width 53 height 12
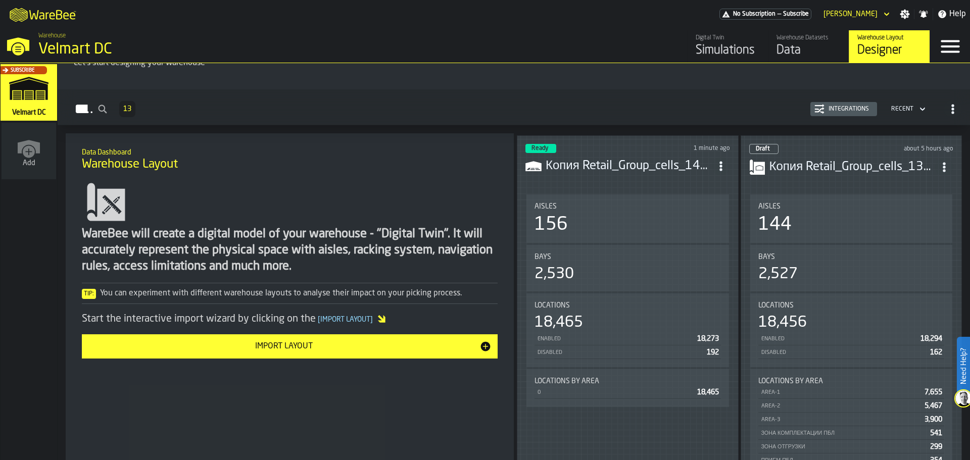
scroll to position [101, 0]
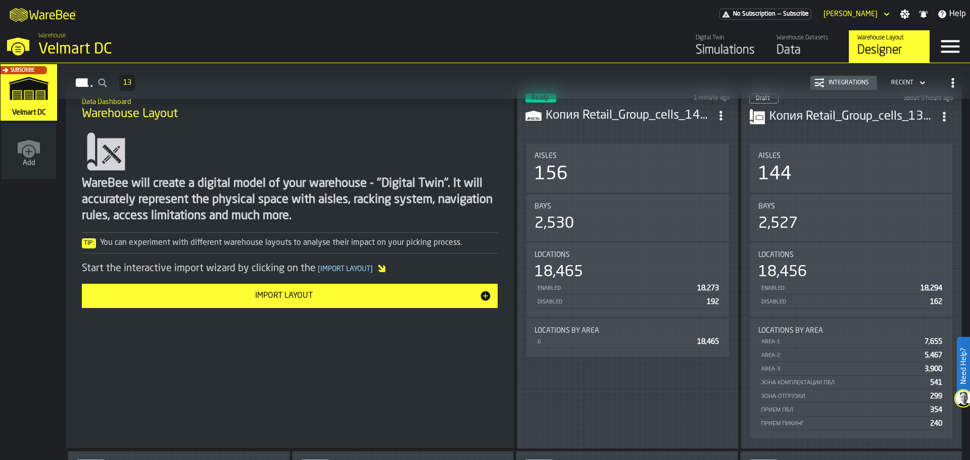
click at [946, 115] on icon "ItemListCard-DashboardItemContainer" at bounding box center [944, 117] width 10 height 10
click at [926, 158] on div "Delete" at bounding box center [921, 159] width 53 height 12
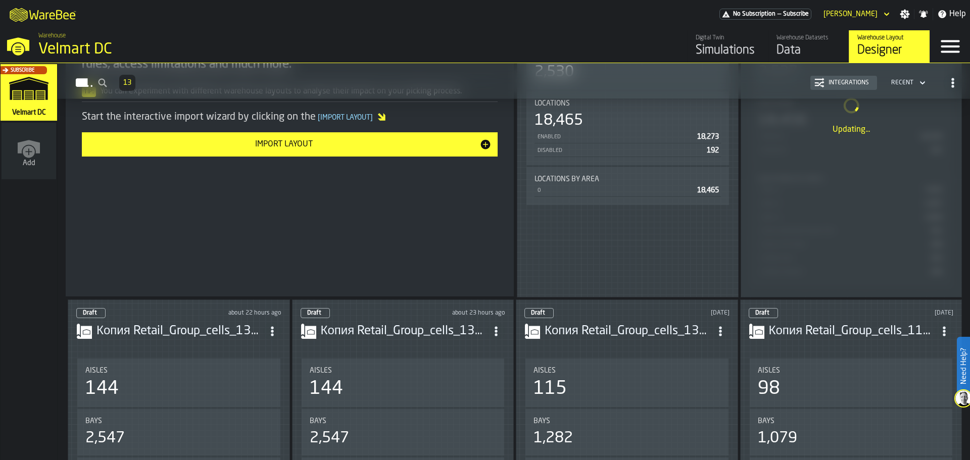
scroll to position [303, 0]
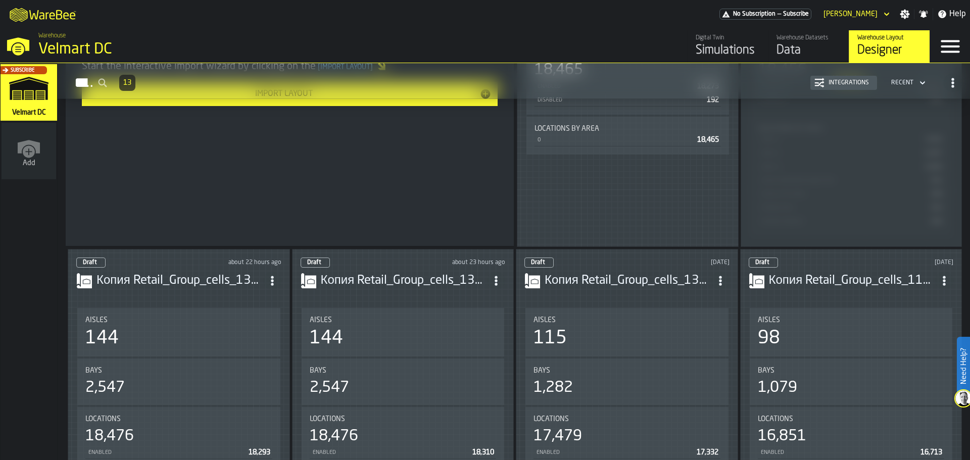
click at [726, 278] on span "ItemListCard-DashboardItemContainer" at bounding box center [720, 281] width 18 height 18
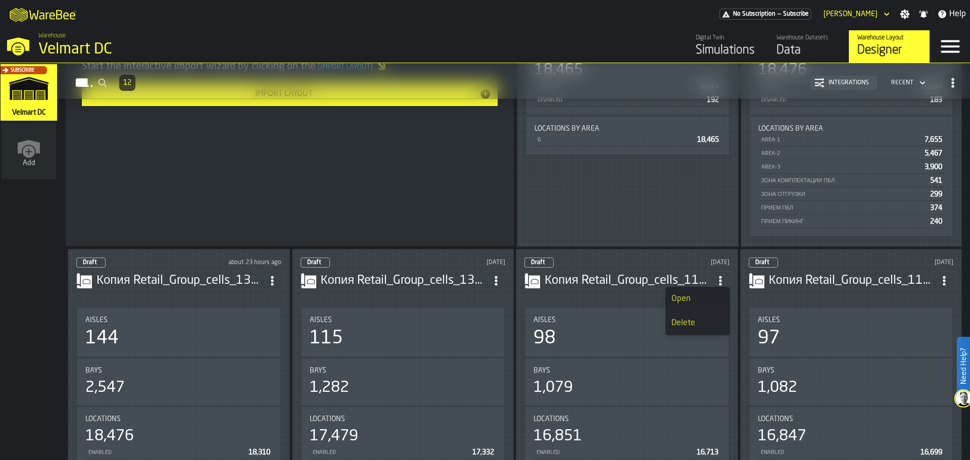
click at [702, 320] on div "Delete" at bounding box center [698, 323] width 53 height 12
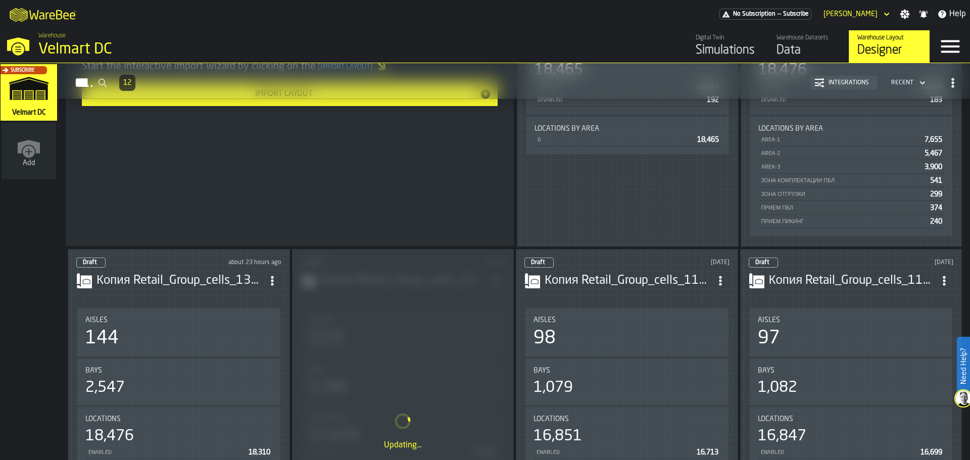
click at [719, 276] on icon "ItemListCard-DashboardItemContainer" at bounding box center [721, 281] width 10 height 10
click at [688, 322] on div "Delete" at bounding box center [698, 323] width 53 height 12
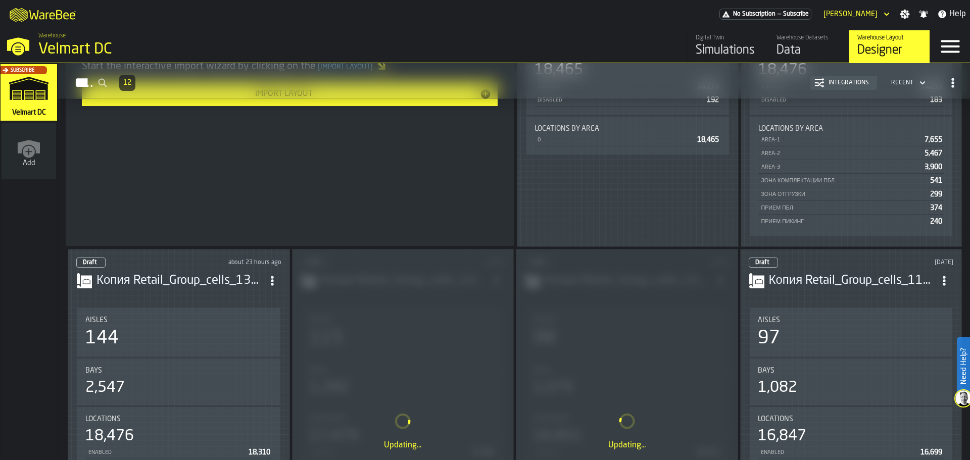
click at [945, 282] on icon "ItemListCard-DashboardItemContainer" at bounding box center [944, 281] width 10 height 10
click at [902, 325] on div "Delete" at bounding box center [921, 323] width 53 height 12
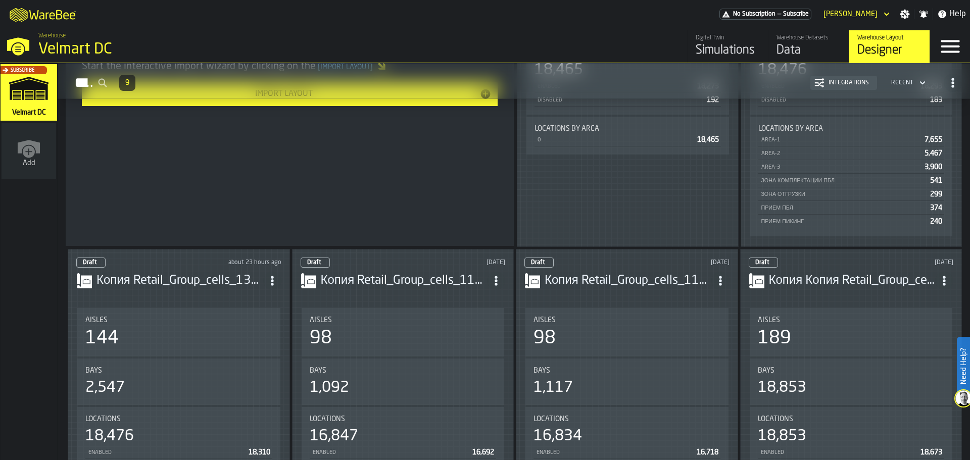
click at [272, 280] on icon "ItemListCard-DashboardItemContainer" at bounding box center [272, 281] width 10 height 10
drag, startPoint x: 260, startPoint y: 323, endPoint x: 272, endPoint y: 320, distance: 12.6
click at [260, 323] on div "Delete" at bounding box center [251, 322] width 53 height 12
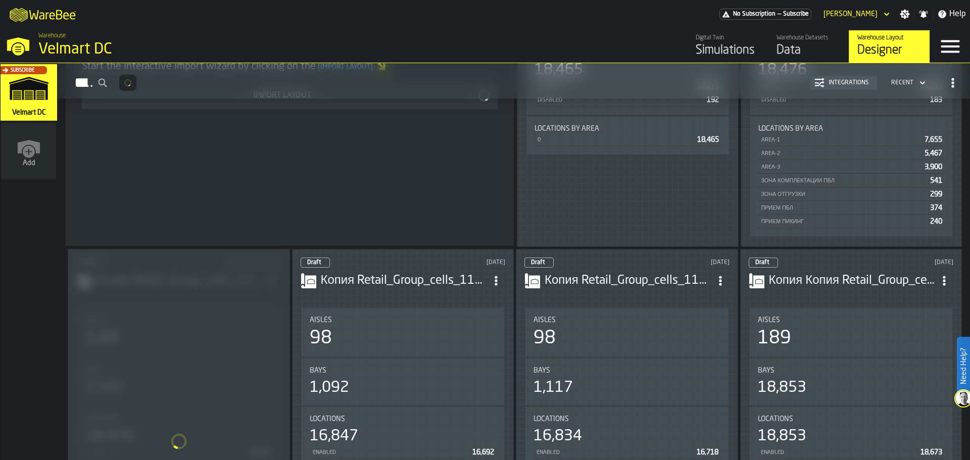
click at [495, 276] on icon "ItemListCard-DashboardItemContainer" at bounding box center [496, 281] width 10 height 10
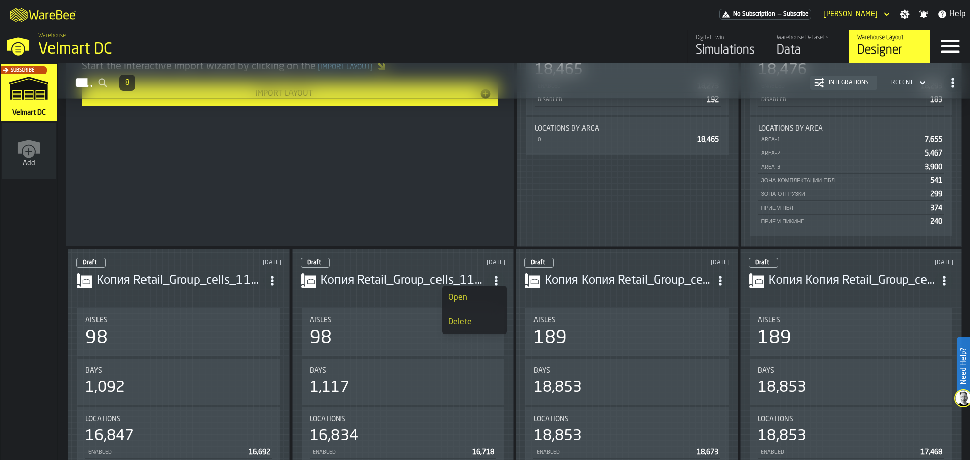
click at [477, 324] on div "Delete" at bounding box center [474, 322] width 53 height 12
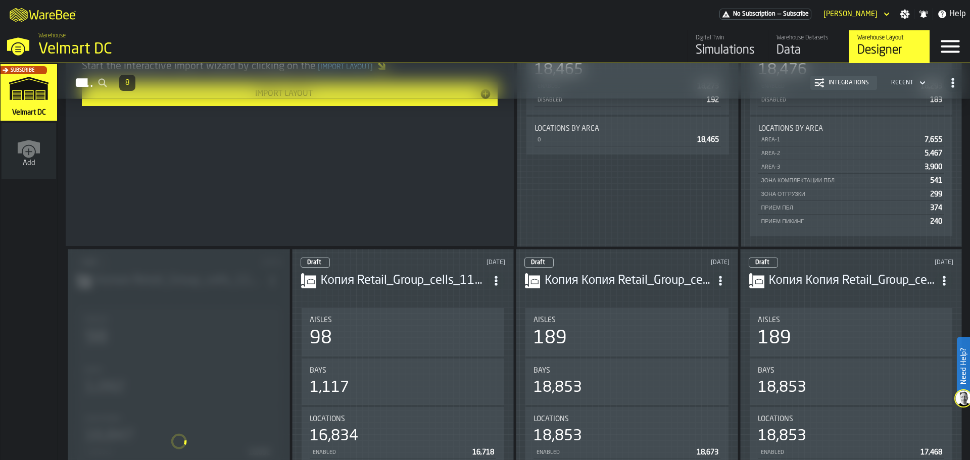
click at [725, 276] on icon "ItemListCard-DashboardItemContainer" at bounding box center [721, 281] width 10 height 10
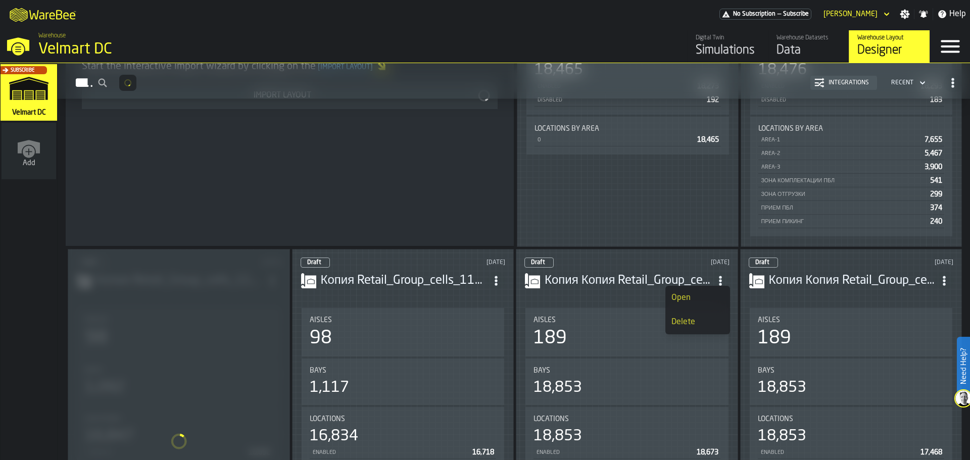
click at [700, 322] on div "Delete" at bounding box center [698, 322] width 53 height 12
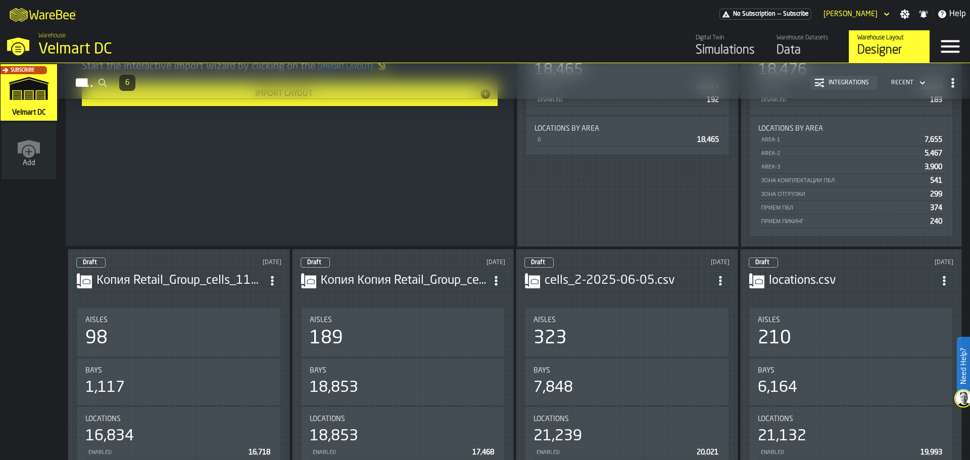
click at [723, 280] on icon "ItemListCard-DashboardItemContainer" at bounding box center [721, 281] width 10 height 10
click at [687, 327] on div "Delete" at bounding box center [698, 322] width 53 height 12
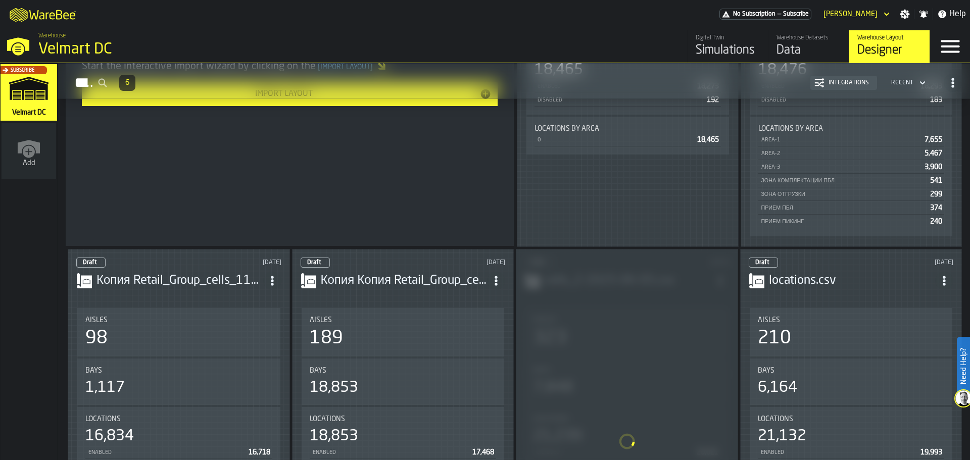
click at [501, 291] on header "Draft [DATE] Копия Копия Retail_Group_cells_11_08_2025.csv" at bounding box center [403, 278] width 205 height 40
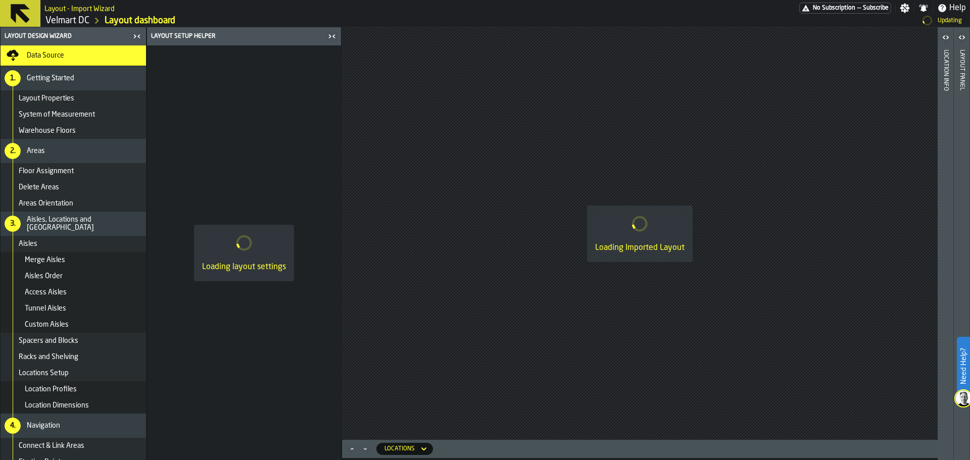
click at [71, 22] on link "Velmart DC" at bounding box center [67, 20] width 44 height 11
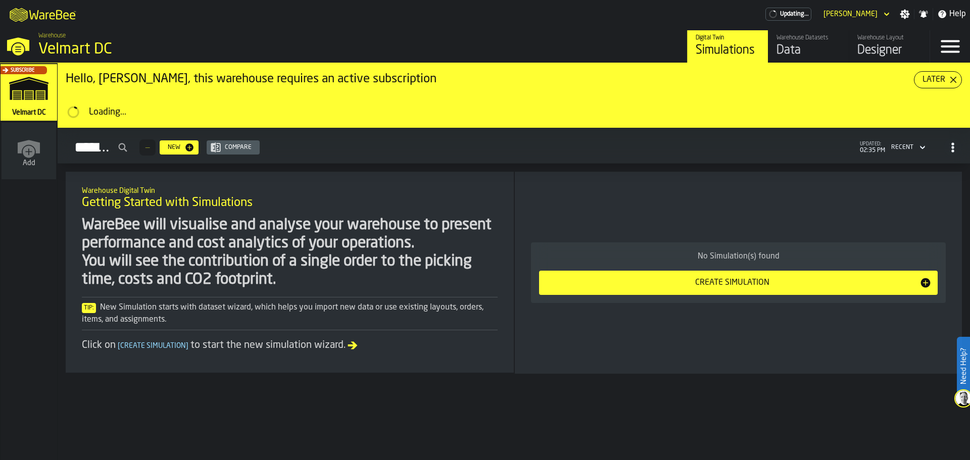
click at [870, 56] on div "Designer" at bounding box center [889, 50] width 64 height 16
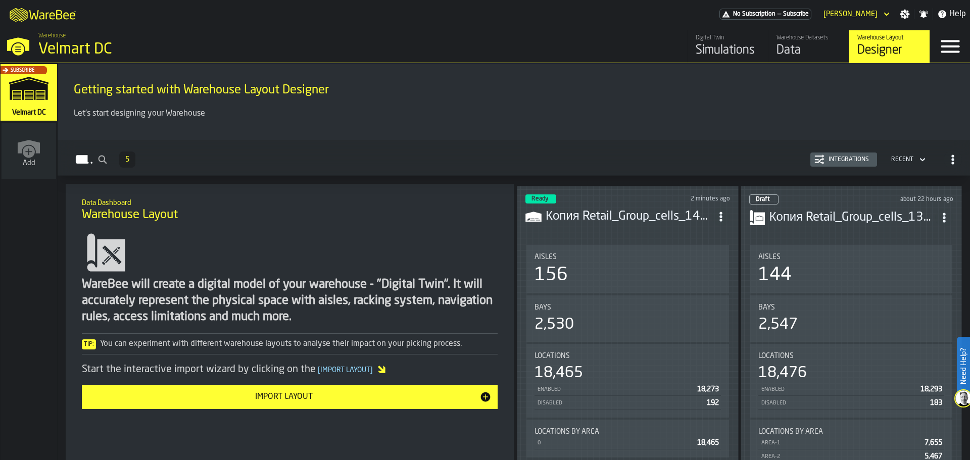
click at [943, 216] on circle "ItemListCard-DashboardItemContainer" at bounding box center [944, 217] width 3 height 3
click at [922, 261] on div "Delete" at bounding box center [921, 260] width 53 height 12
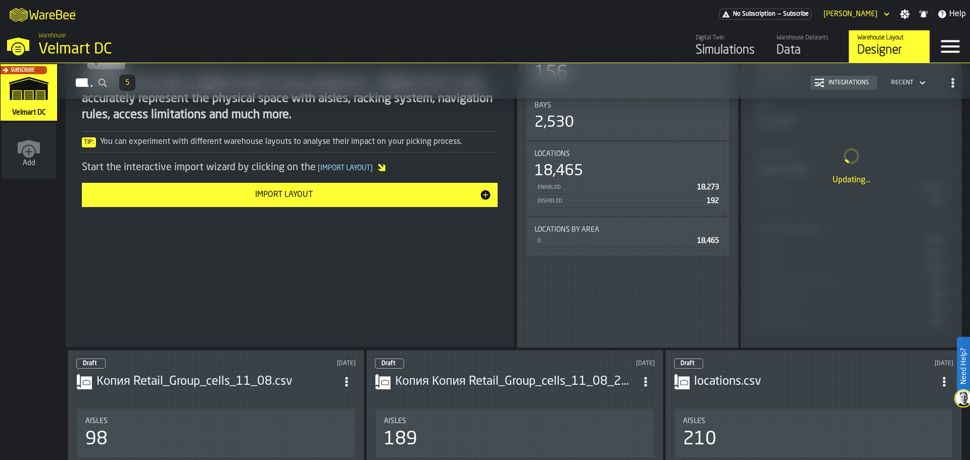
scroll to position [303, 0]
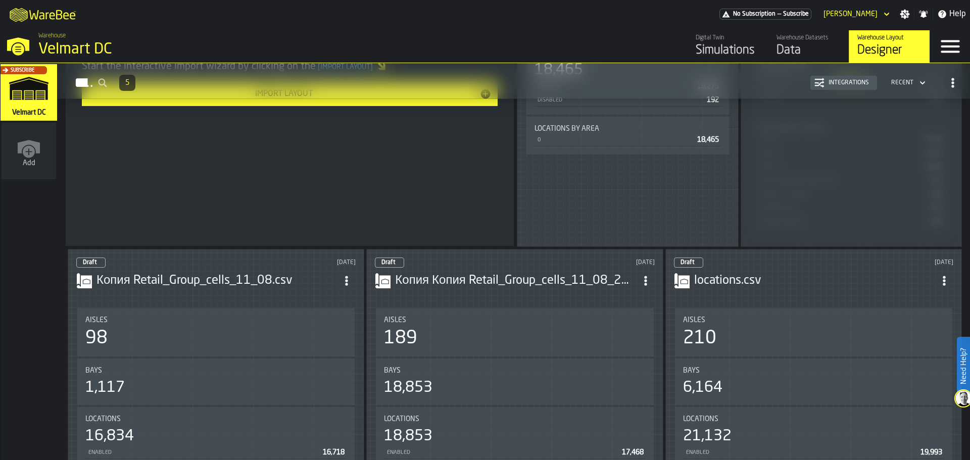
click at [649, 281] on icon "ItemListCard-DashboardItemContainer" at bounding box center [646, 281] width 10 height 10
click at [622, 315] on li "Delete" at bounding box center [624, 322] width 65 height 24
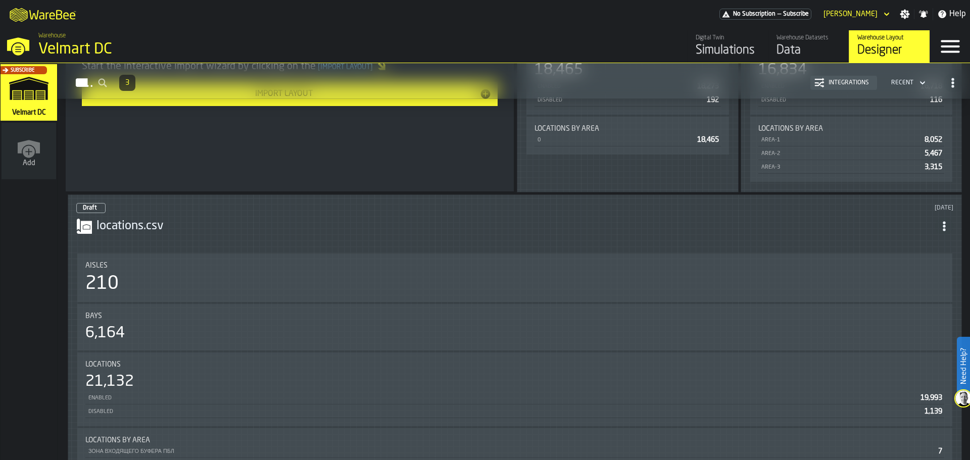
click at [349, 276] on div "210" at bounding box center [514, 284] width 859 height 20
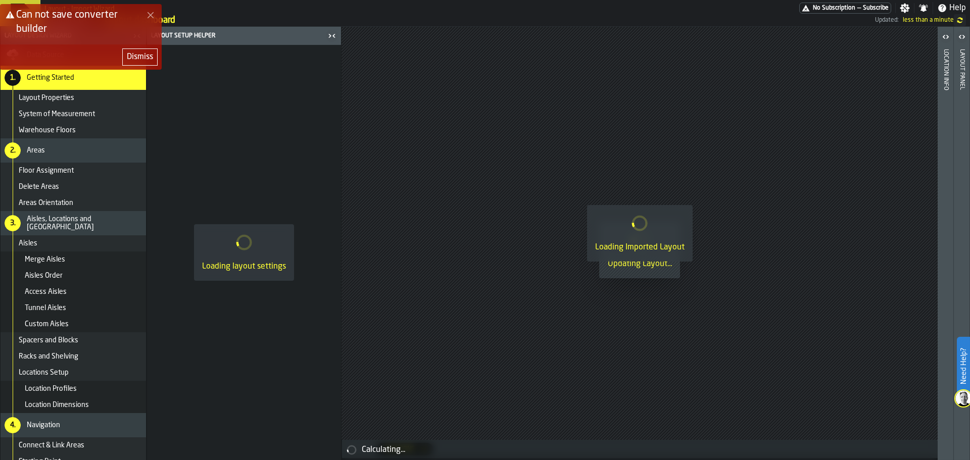
click at [147, 14] on icon "Close Error" at bounding box center [151, 15] width 8 height 8
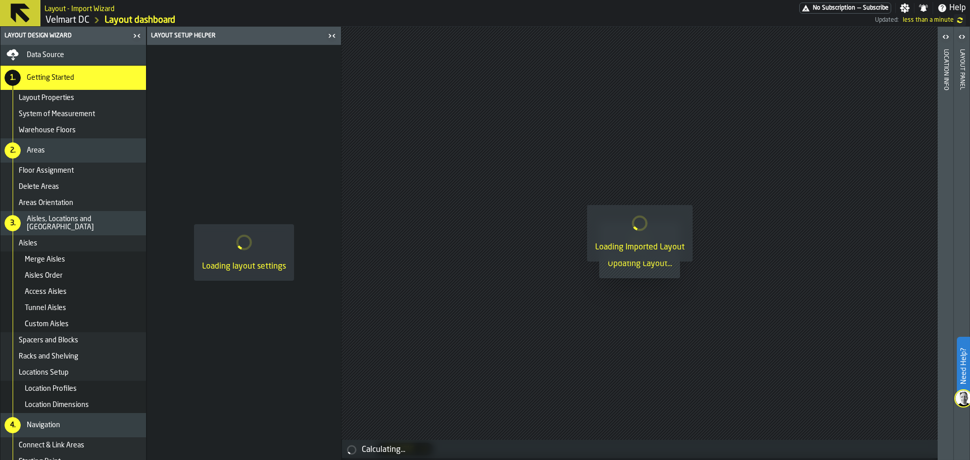
click at [68, 21] on link "Velmart DC" at bounding box center [67, 20] width 44 height 11
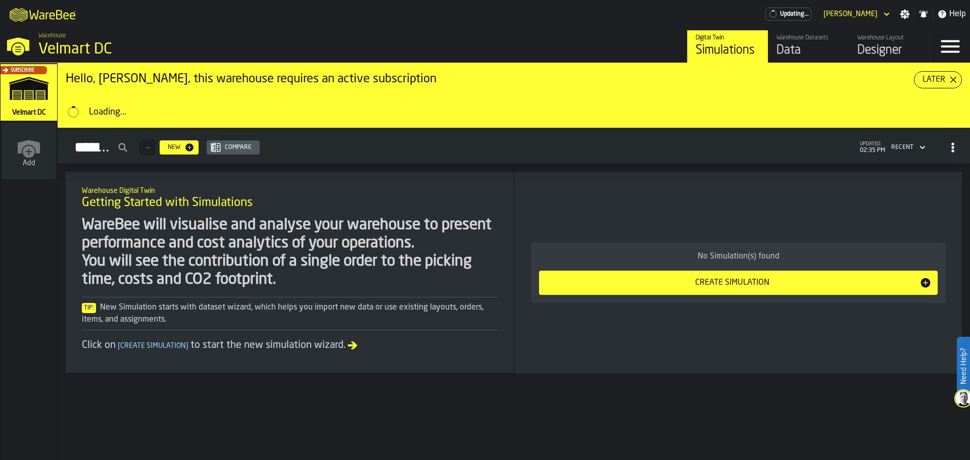
click at [872, 51] on div "Designer" at bounding box center [889, 50] width 64 height 16
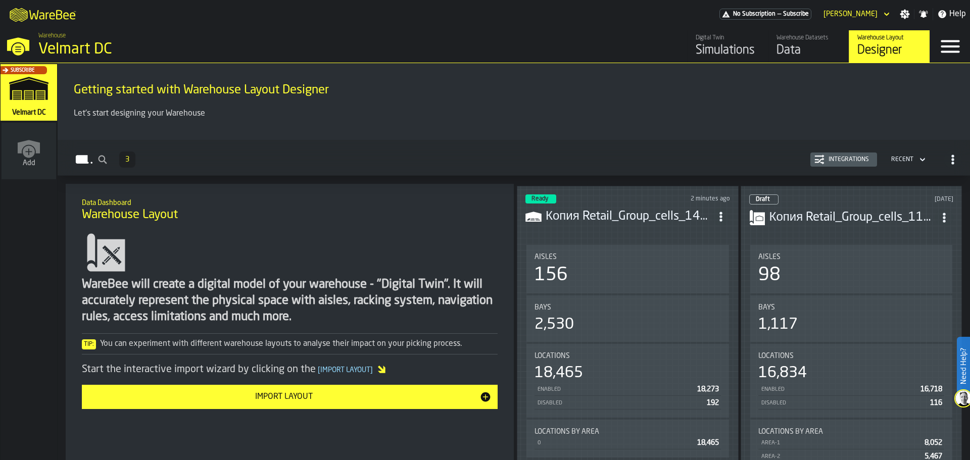
click at [940, 217] on icon "ItemListCard-DashboardItemContainer" at bounding box center [944, 218] width 10 height 10
click at [920, 256] on div "Delete" at bounding box center [921, 261] width 53 height 12
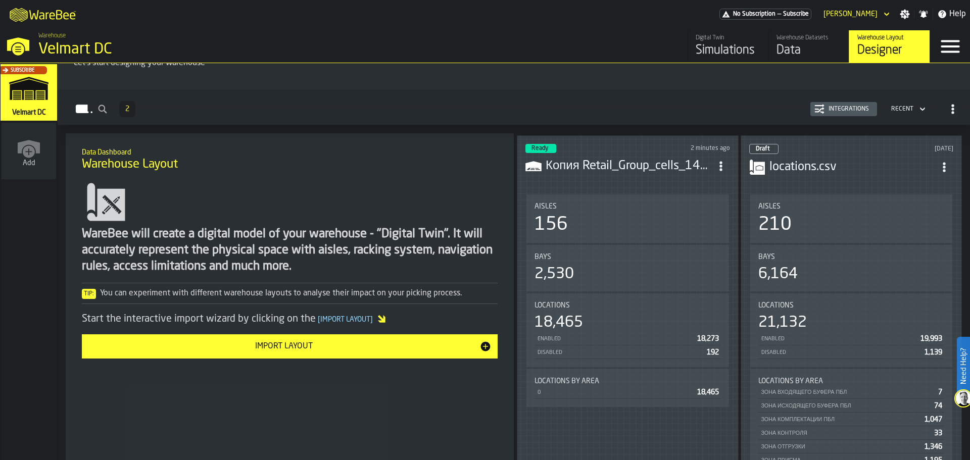
click at [941, 165] on icon "ItemListCard-DashboardItemContainer" at bounding box center [944, 167] width 10 height 10
click at [913, 205] on div "Delete" at bounding box center [921, 209] width 53 height 12
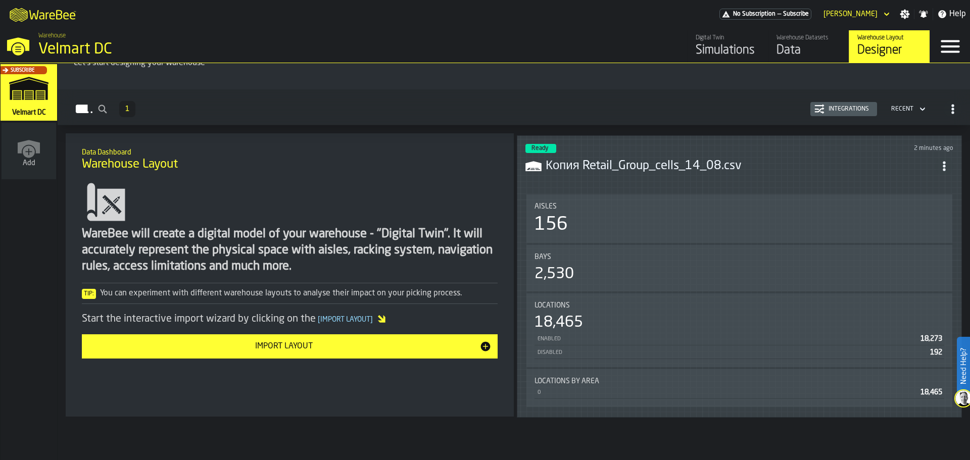
click at [803, 62] on link "Warehouse Datasets Data" at bounding box center [808, 46] width 81 height 32
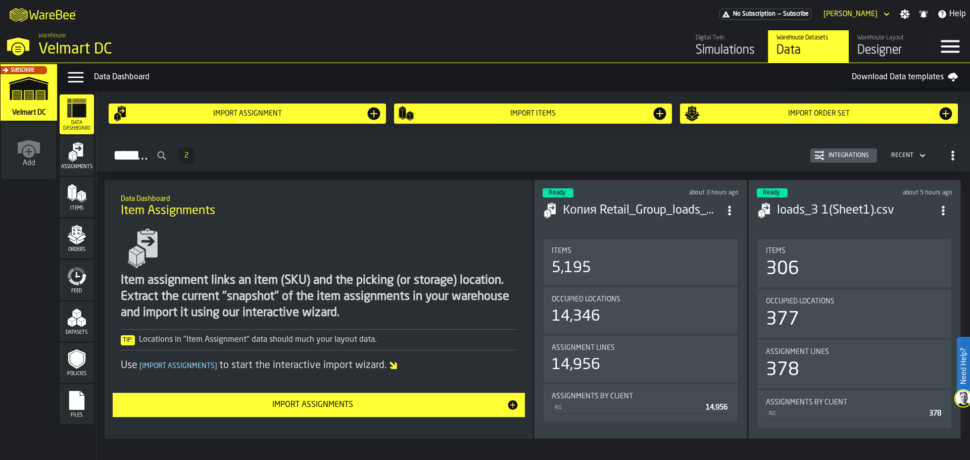
scroll to position [51, 0]
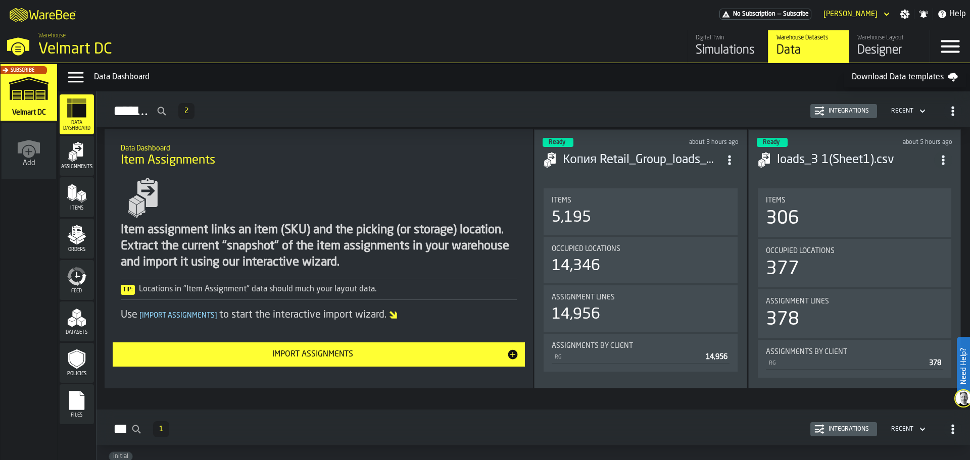
click at [946, 160] on span "ItemListCard-DashboardItemContainer" at bounding box center [943, 160] width 18 height 18
click at [942, 160] on circle "ItemListCard-DashboardItemContainer" at bounding box center [943, 160] width 3 height 3
click at [941, 160] on icon "ItemListCard-DashboardItemContainer" at bounding box center [943, 160] width 10 height 10
click at [926, 204] on div "Delete" at bounding box center [920, 204] width 53 height 12
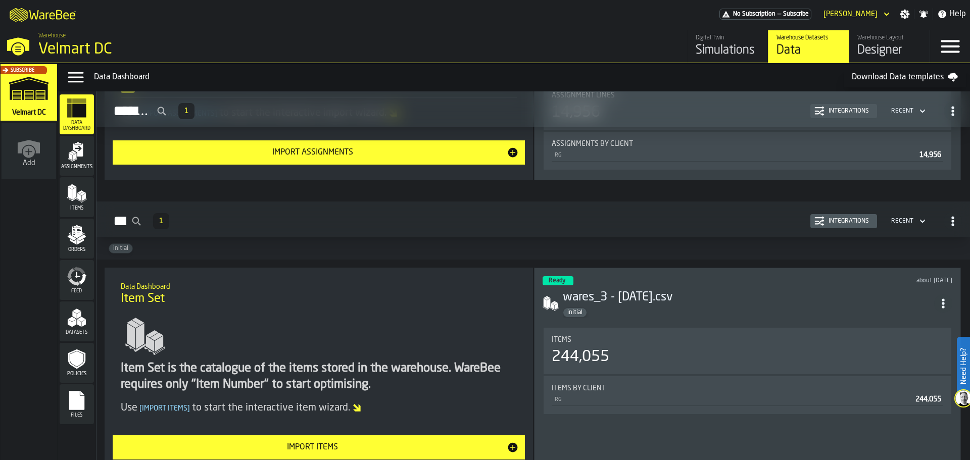
scroll to position [0, 0]
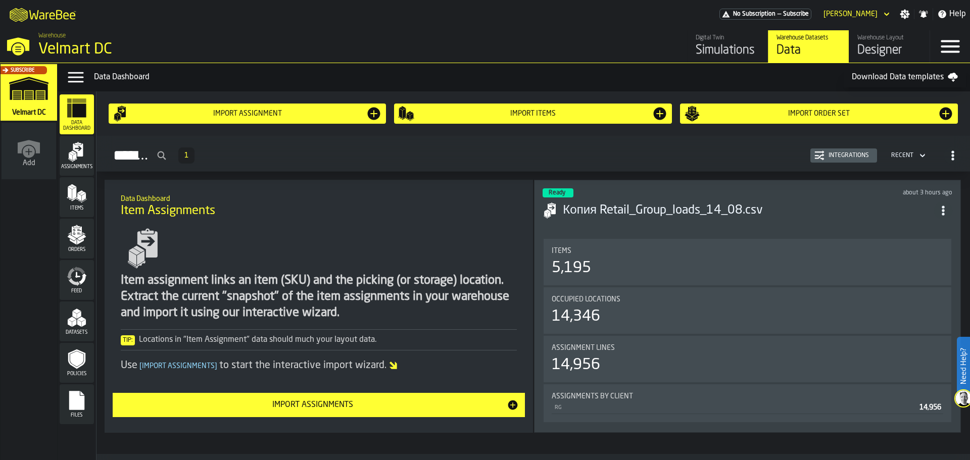
click at [82, 156] on icon "menu Assignments" at bounding box center [78, 150] width 10 height 13
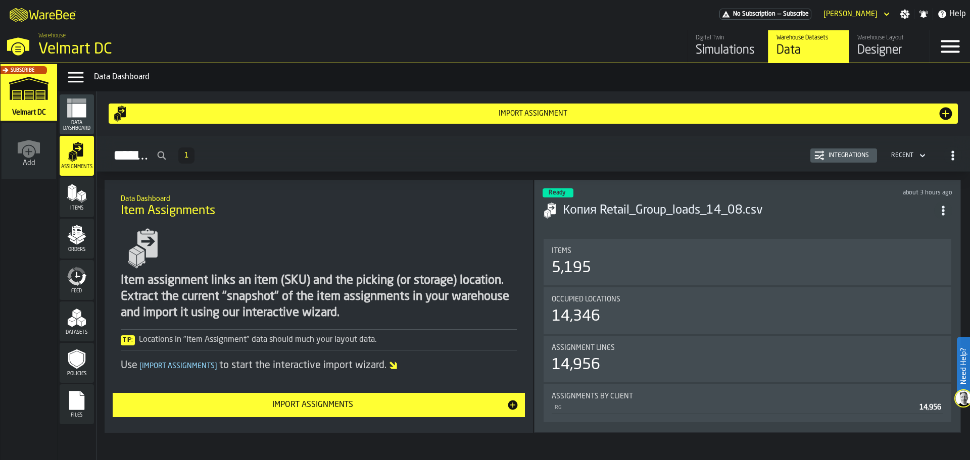
scroll to position [19, 0]
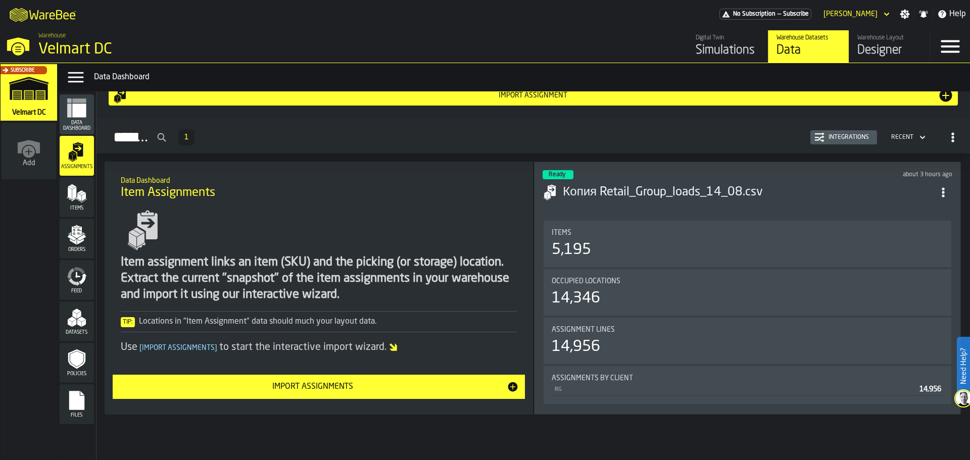
drag, startPoint x: 84, startPoint y: 137, endPoint x: 82, endPoint y: 131, distance: 5.9
click at [84, 136] on ul "Data Dashboard Assignments Items Orders Feed Datasets Policies Files" at bounding box center [77, 259] width 34 height 332
click at [81, 129] on span "Data Dashboard" at bounding box center [77, 125] width 34 height 11
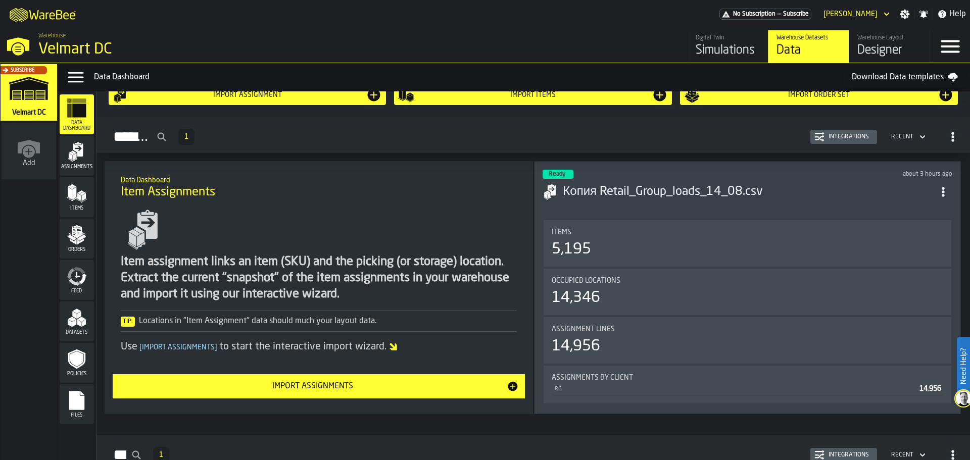
click at [79, 145] on icon "menu Assignments" at bounding box center [78, 143] width 6 height 3
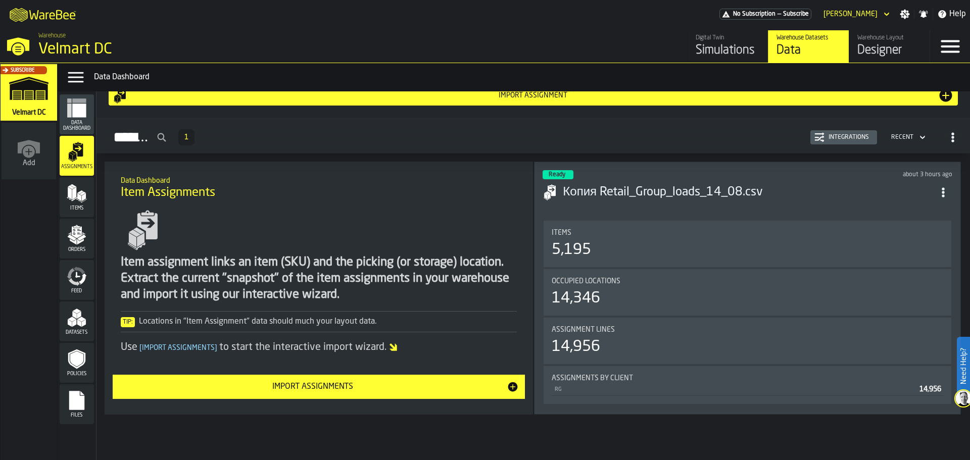
click at [74, 193] on polygon "menu Items" at bounding box center [74, 193] width 4 height 13
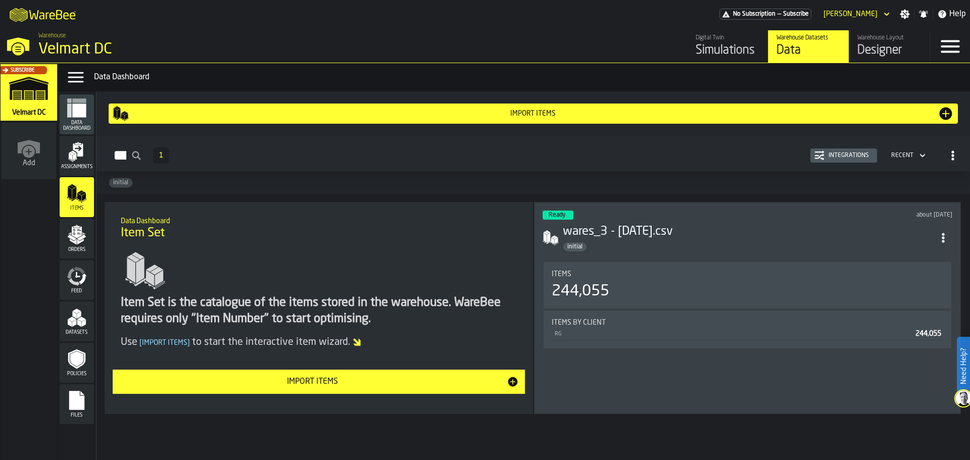
scroll to position [2, 0]
click at [72, 161] on icon "menu Assignments" at bounding box center [70, 160] width 5 height 4
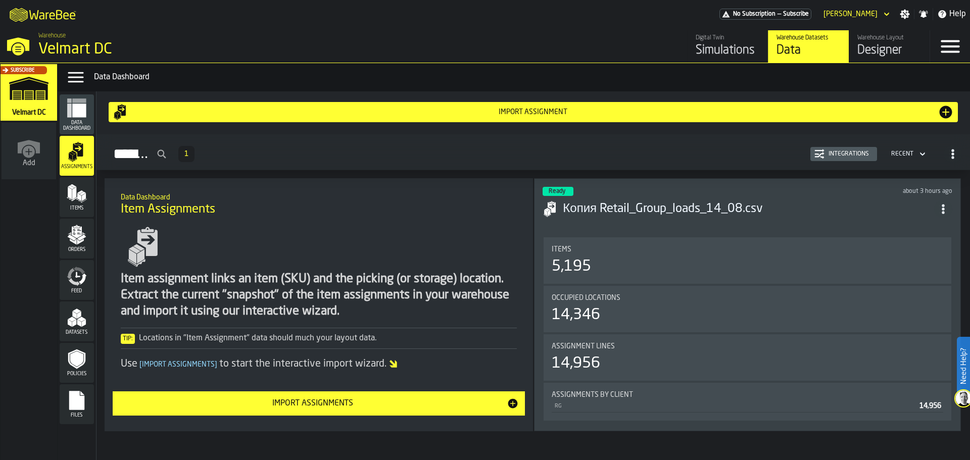
click at [82, 117] on icon "menu Data Dashboard" at bounding box center [79, 111] width 14 height 14
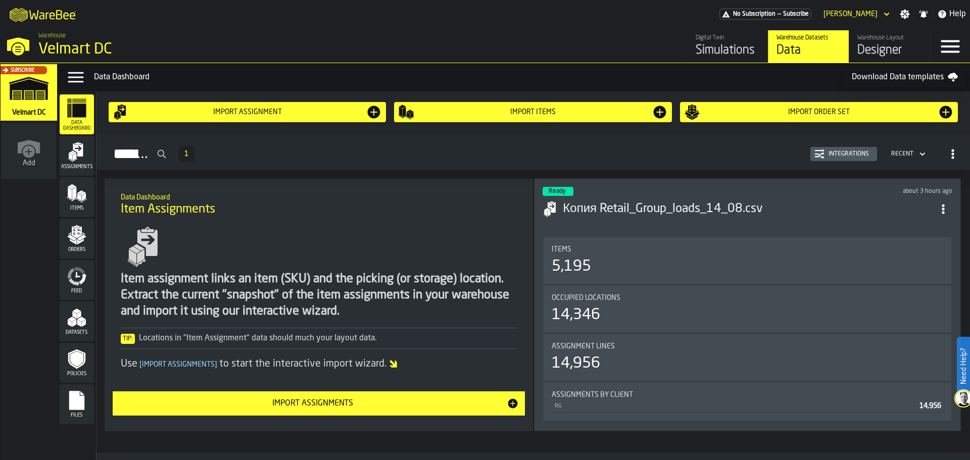
click at [80, 156] on icon "menu Assignments" at bounding box center [78, 150] width 10 height 13
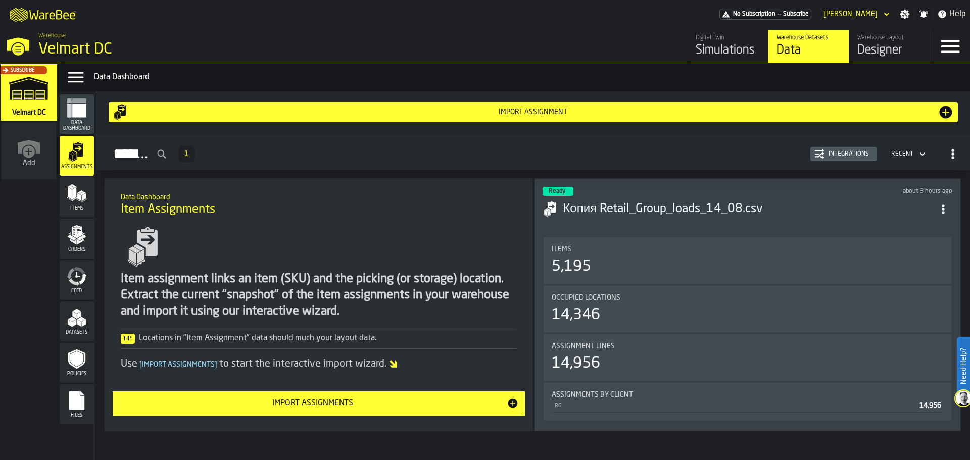
click at [79, 118] on icon "menu Data Dashboard" at bounding box center [77, 108] width 20 height 20
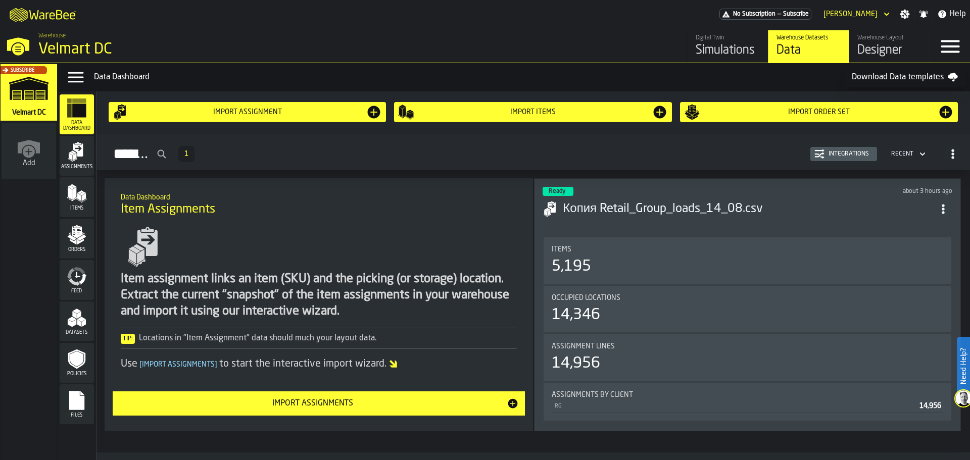
click at [79, 156] on icon "menu Assignments" at bounding box center [78, 150] width 10 height 13
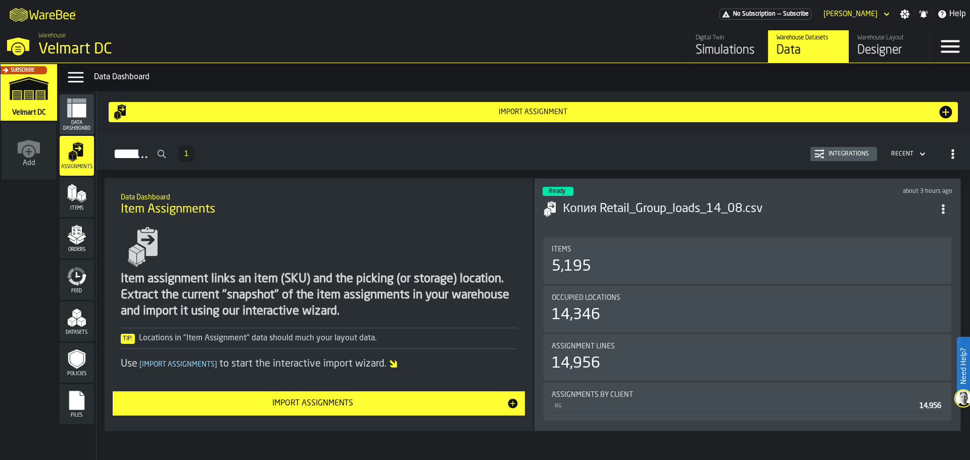
click at [76, 189] on polygon "menu Items" at bounding box center [74, 193] width 4 height 13
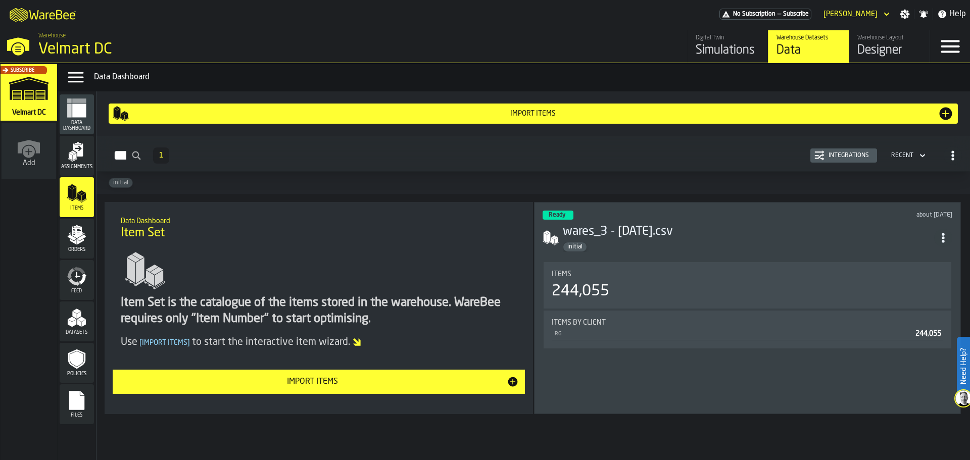
click at [77, 242] on polygon "menu Orders" at bounding box center [80, 242] width 7 height 6
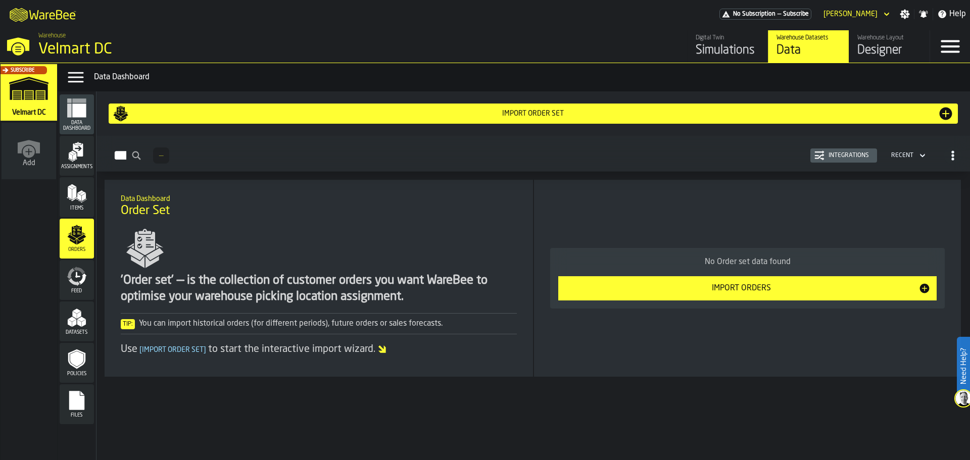
click at [84, 204] on div "Items" at bounding box center [77, 197] width 34 height 28
